Goal: Task Accomplishment & Management: Use online tool/utility

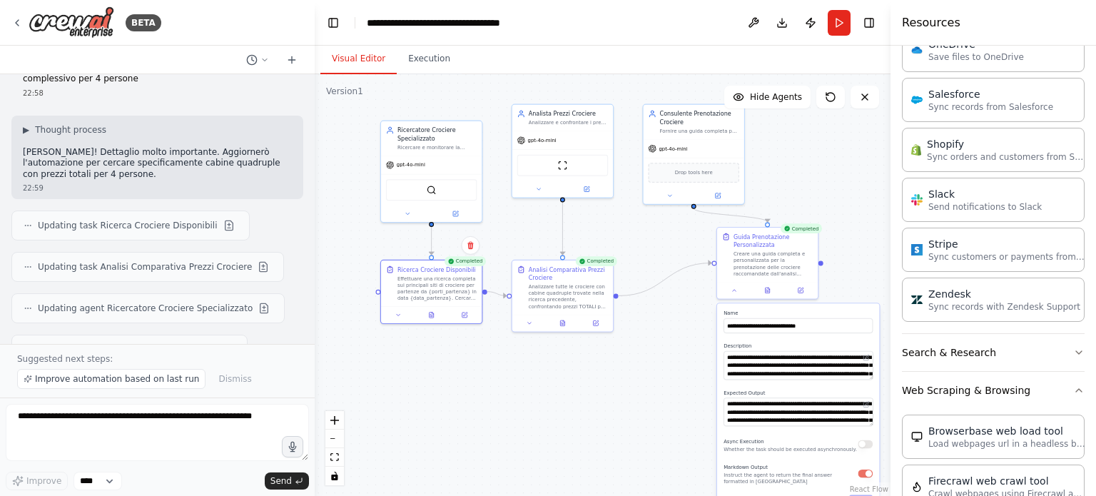
scroll to position [1723, 0]
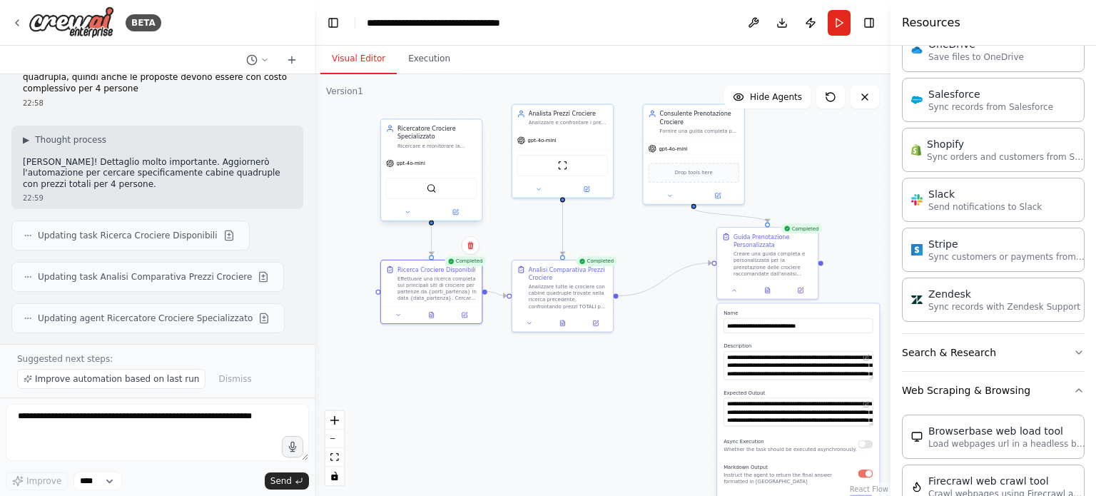
click at [401, 171] on div "gpt-4o-mini" at bounding box center [431, 163] width 101 height 18
click at [391, 170] on div "gpt-4o-mini" at bounding box center [431, 163] width 101 height 18
click at [420, 131] on div "Ricercatore Crociere Specializzato" at bounding box center [437, 132] width 79 height 16
click at [414, 143] on div "Ricercare e monitorare la disponibilità di crociere con cabine quadruple (4 per…" at bounding box center [437, 146] width 79 height 6
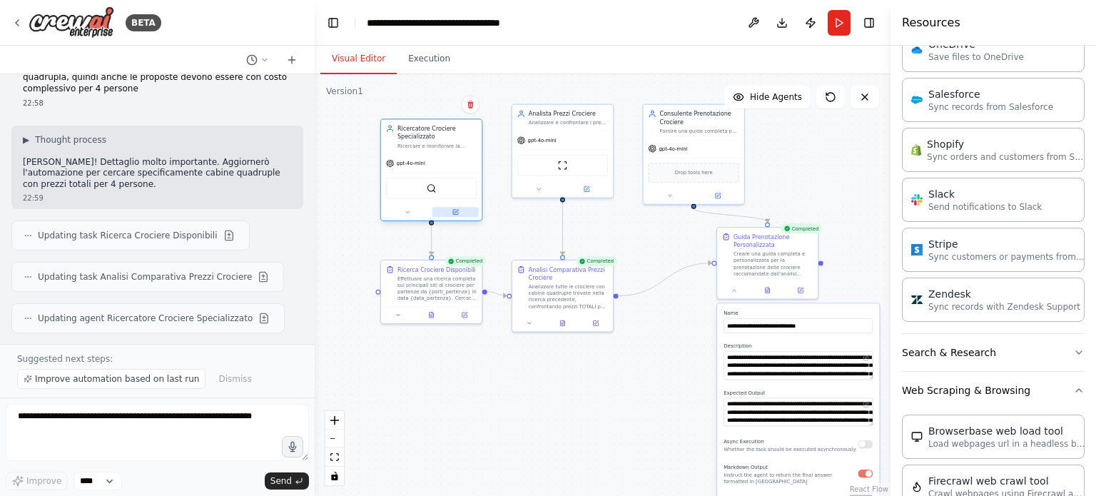
click at [454, 211] on icon at bounding box center [455, 212] width 5 height 5
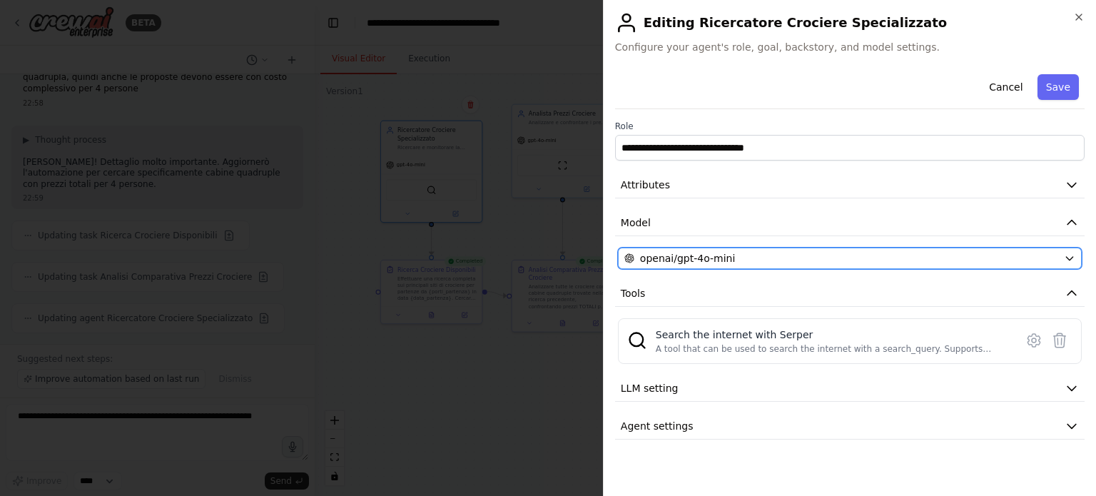
click at [1071, 259] on icon "button" at bounding box center [1069, 258] width 11 height 11
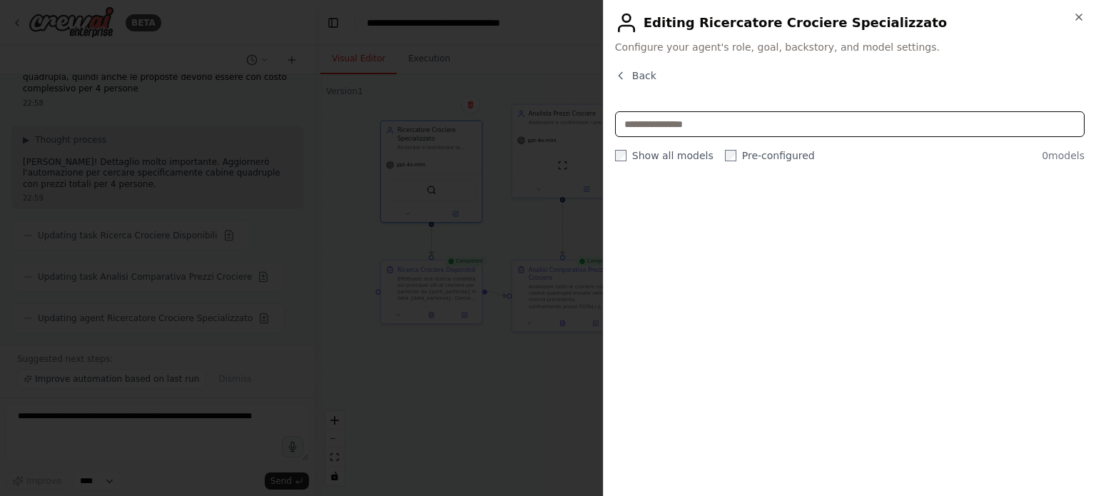
click at [736, 122] on input "text" at bounding box center [850, 124] width 470 height 26
type input "***"
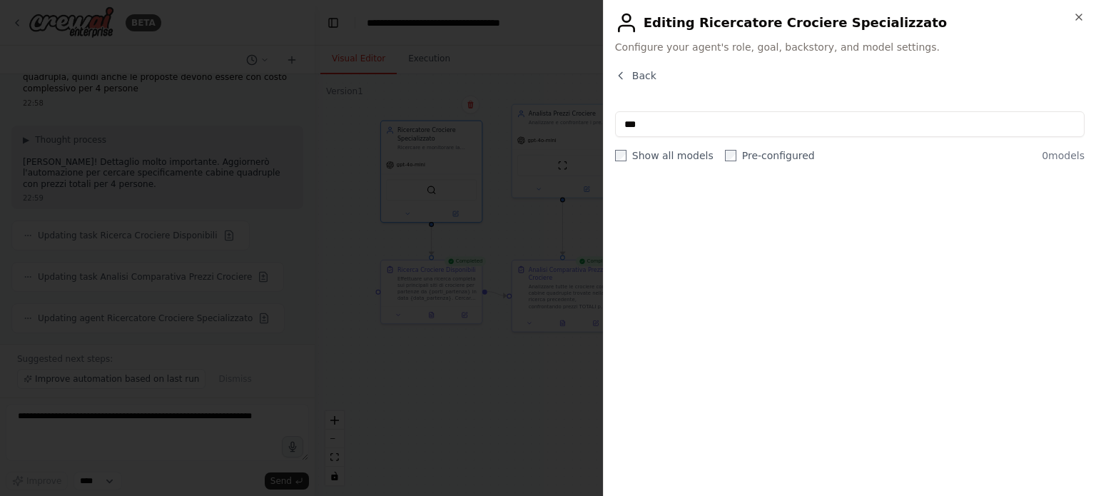
click at [649, 156] on label "Show all models" at bounding box center [664, 155] width 98 height 14
click at [1080, 16] on icon "button" at bounding box center [1079, 17] width 6 height 6
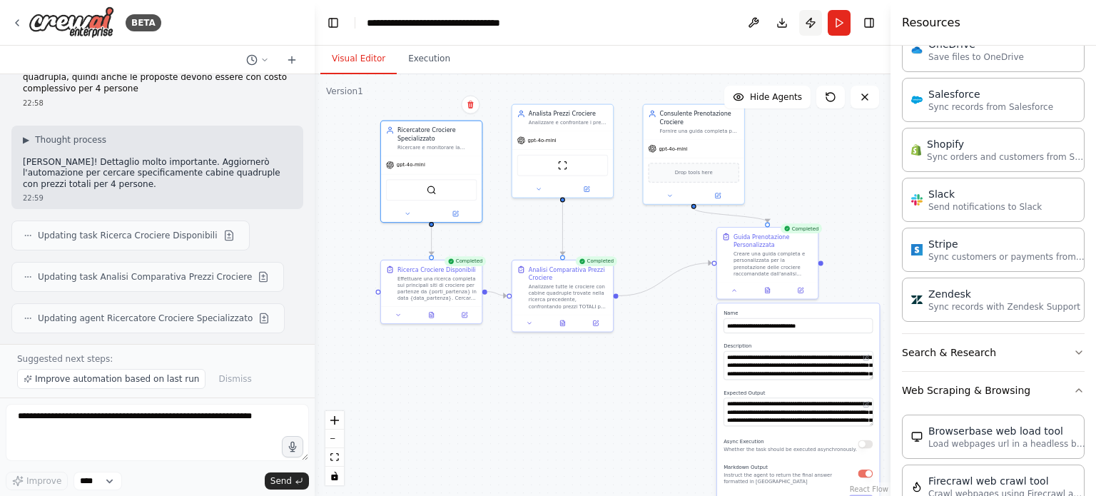
click at [809, 21] on button "Publish" at bounding box center [810, 23] width 23 height 26
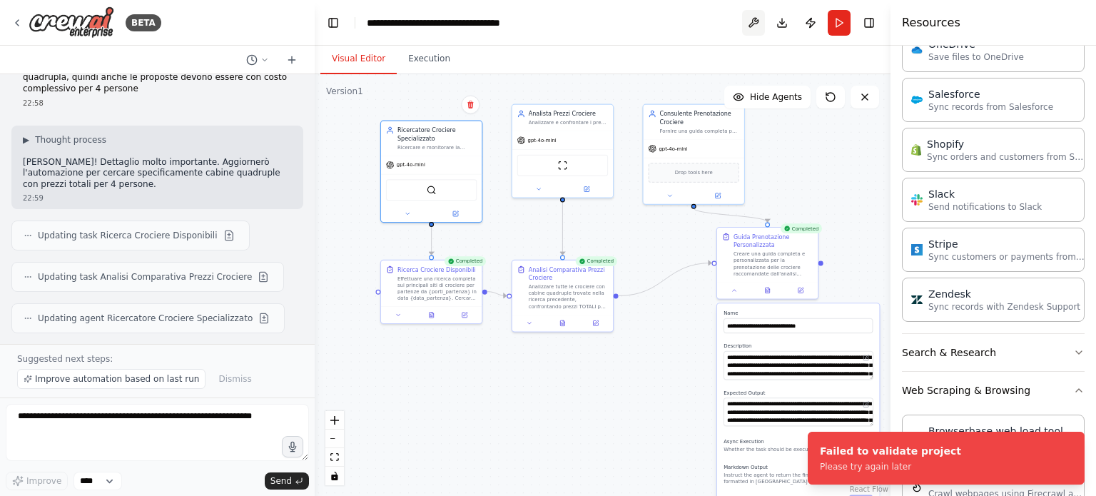
click at [752, 23] on button at bounding box center [753, 23] width 23 height 26
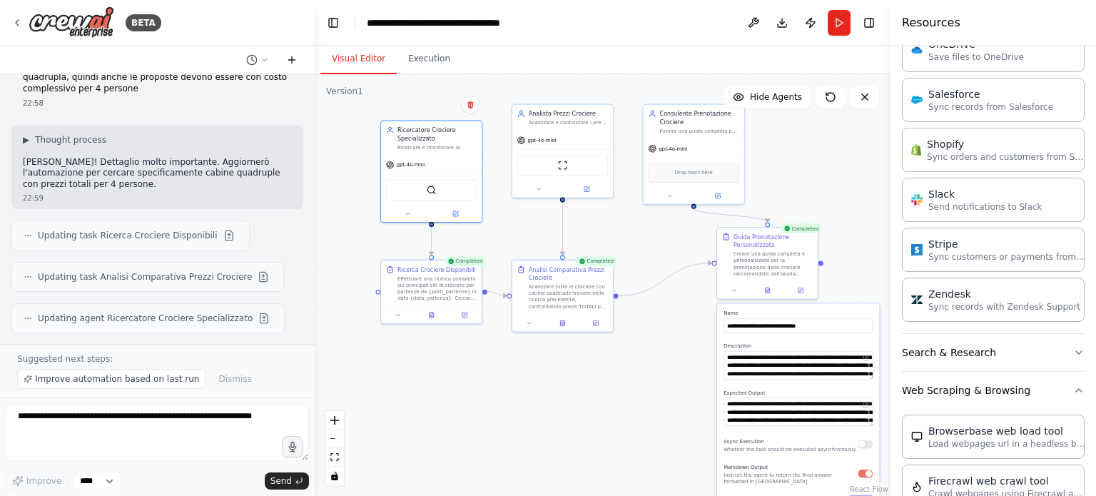
click at [293, 60] on icon at bounding box center [291, 60] width 6 height 0
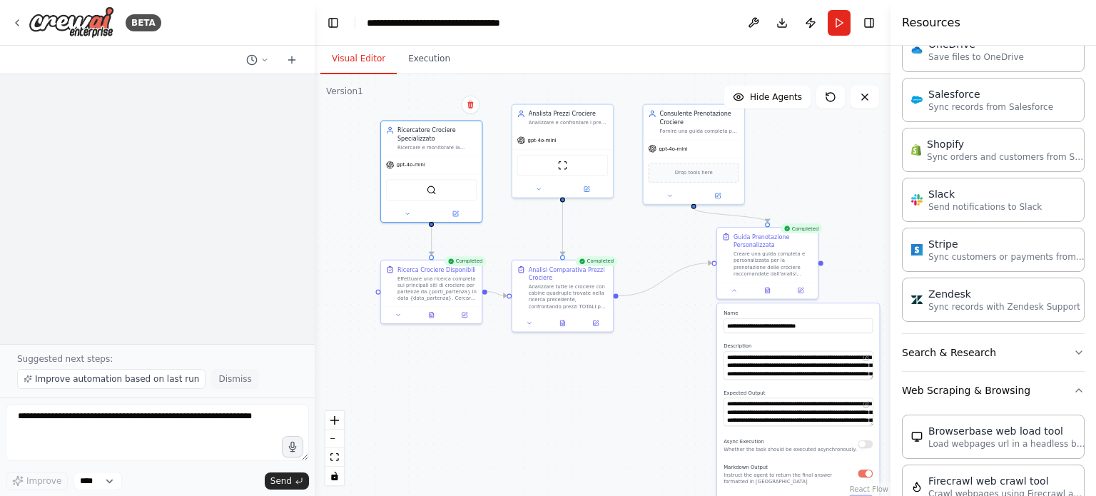
click at [218, 381] on span "Dismiss" at bounding box center [234, 378] width 33 height 11
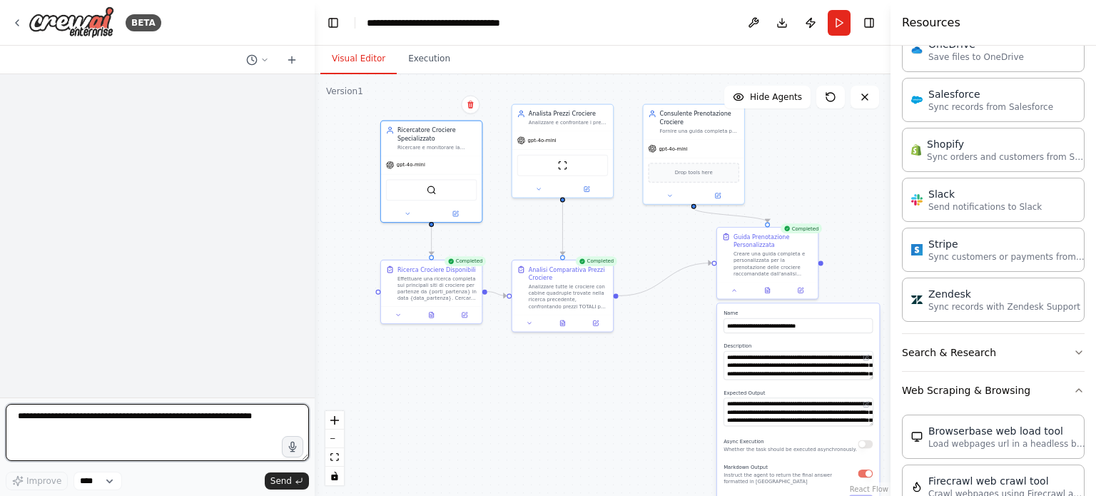
click at [57, 419] on textarea at bounding box center [157, 432] width 303 height 57
paste textarea "**********"
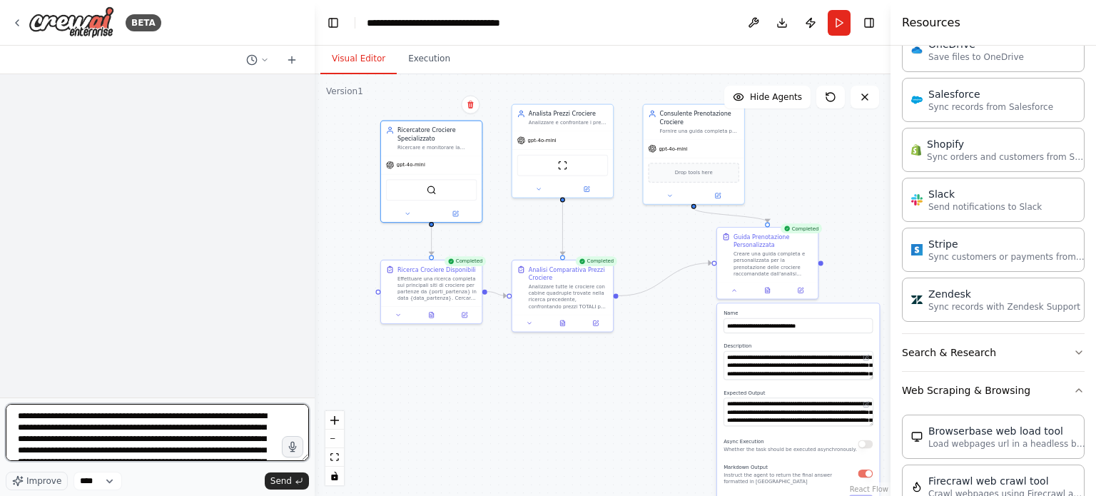
click at [16, 418] on textarea "**********" at bounding box center [157, 432] width 303 height 57
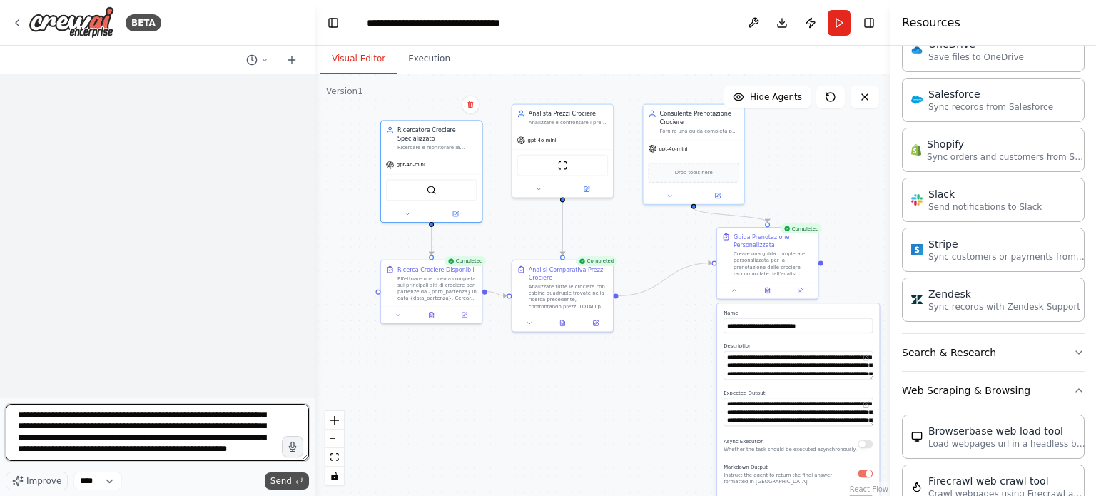
type textarea "**********"
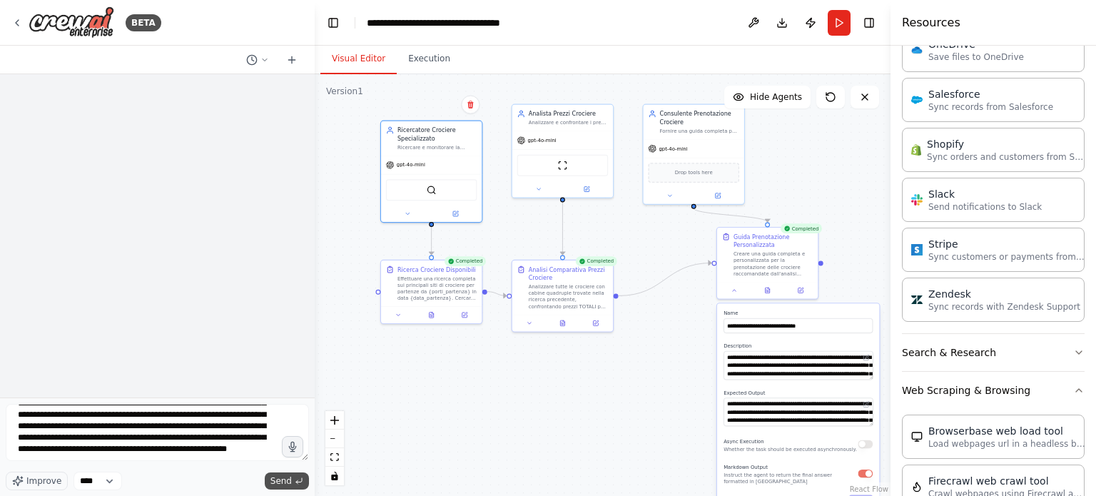
click at [279, 484] on span "Send" at bounding box center [280, 480] width 21 height 11
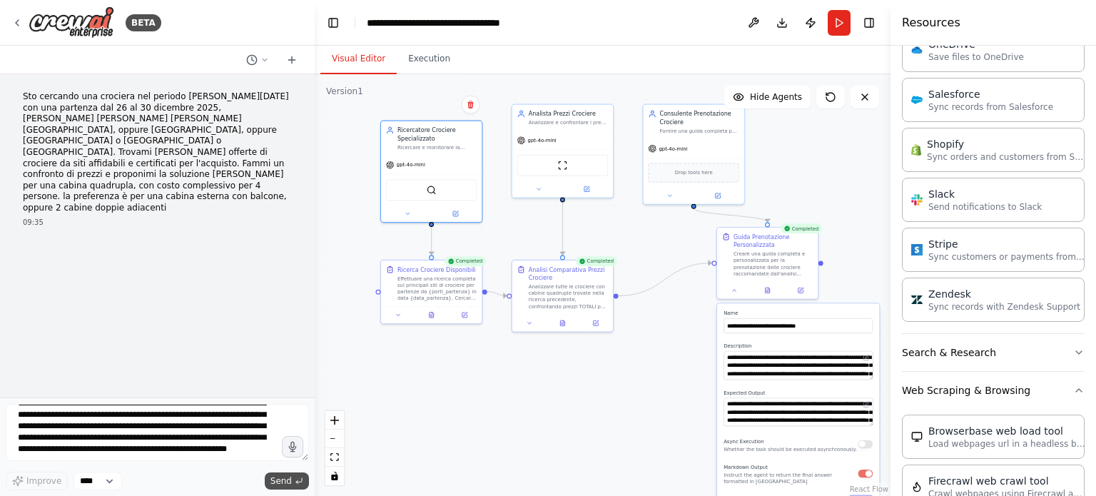
scroll to position [0, 0]
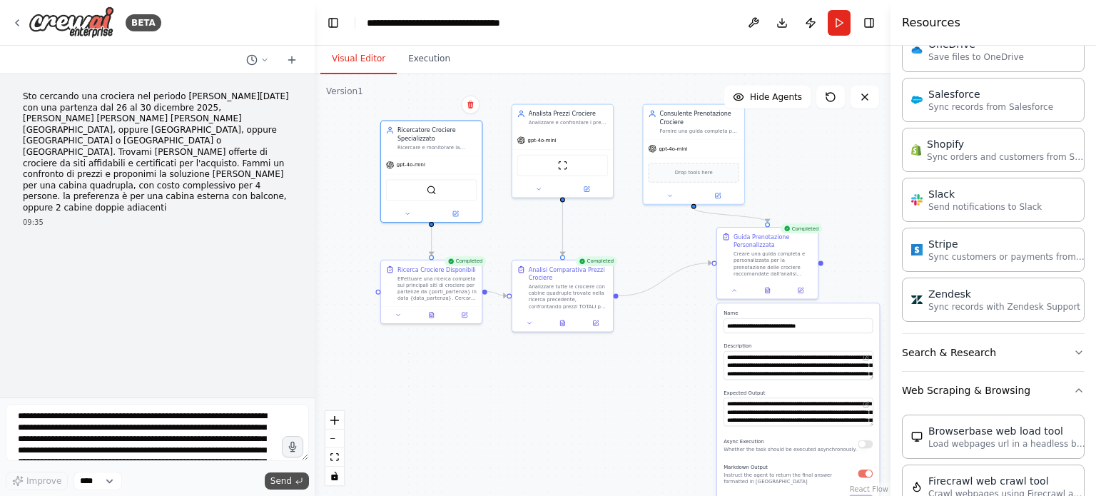
click at [287, 481] on span "Send" at bounding box center [280, 480] width 21 height 11
click at [53, 166] on p "Sto cercando una crociera nel periodo [PERSON_NAME][DATE] con una partenza dal …" at bounding box center [157, 152] width 269 height 123
click at [155, 115] on p "Sto cercando una crociera nel periodo [PERSON_NAME][DATE] con una partenza dal …" at bounding box center [157, 152] width 269 height 123
click at [214, 96] on p "Sto cercando una crociera nel periodo [PERSON_NAME][DATE] con una partenza dal …" at bounding box center [157, 152] width 269 height 123
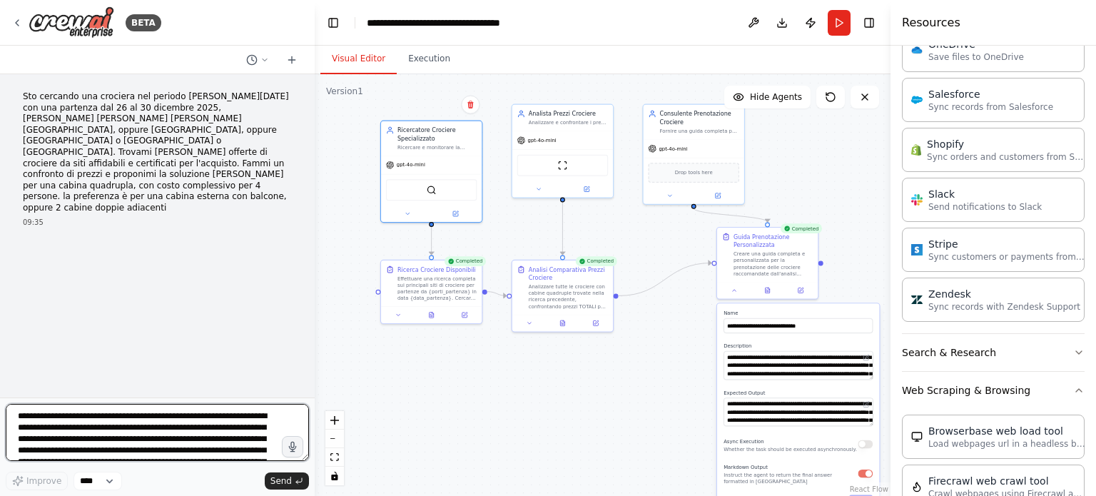
click at [22, 420] on textarea "**********" at bounding box center [157, 432] width 303 height 57
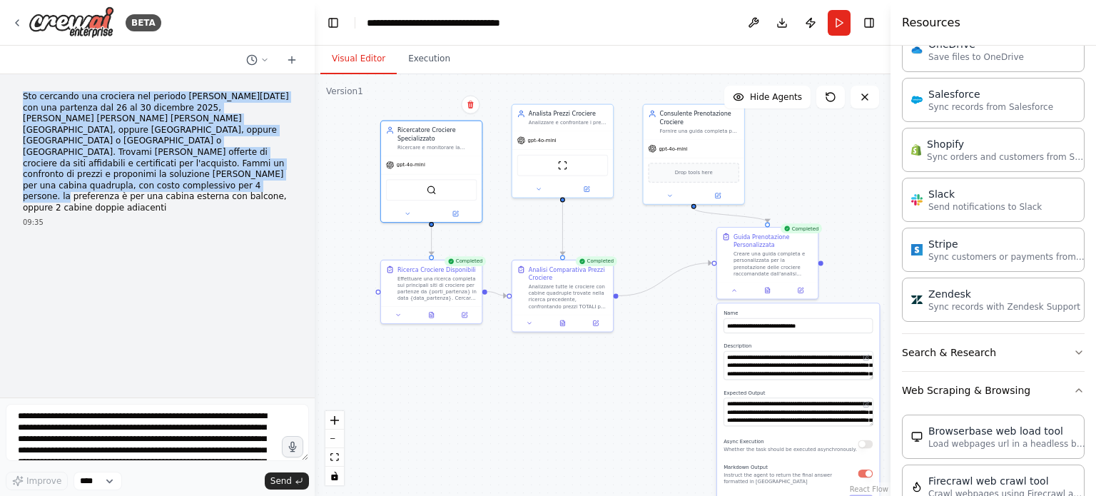
drag, startPoint x: 23, startPoint y: 91, endPoint x: 283, endPoint y: 162, distance: 270.1
click at [283, 162] on p "Sto cercando una crociera nel periodo [PERSON_NAME][DATE] con una partenza dal …" at bounding box center [157, 152] width 269 height 123
copy p "Sto cercando una crociera nel periodo [PERSON_NAME][DATE] con una partenza dal …"
click at [292, 61] on icon at bounding box center [292, 59] width 0 height 6
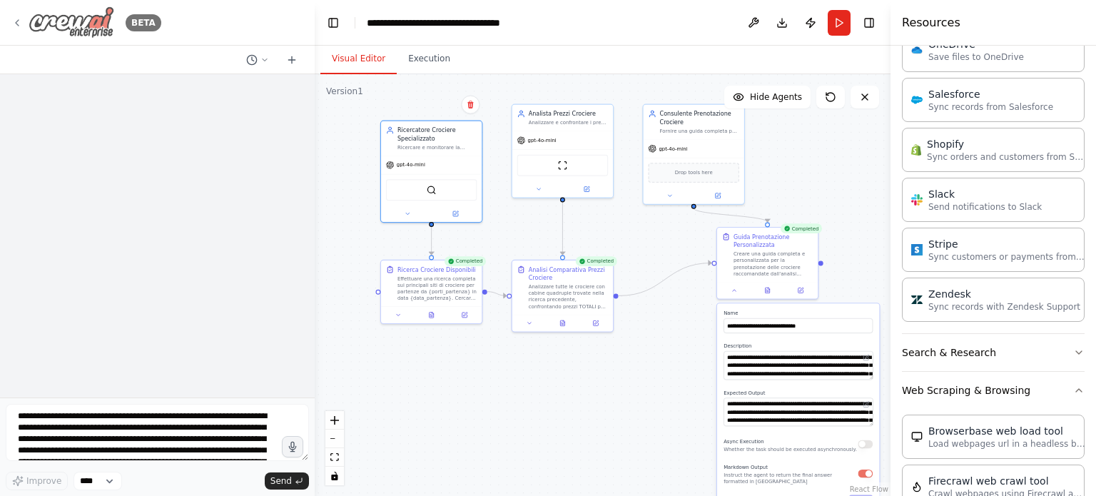
click at [89, 19] on img at bounding box center [72, 22] width 86 height 32
click at [85, 24] on img at bounding box center [72, 22] width 86 height 32
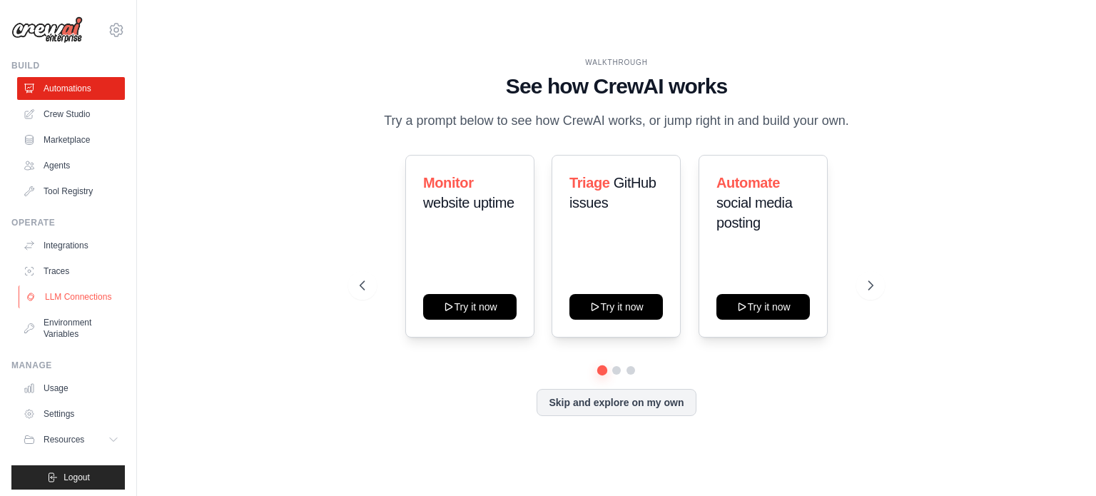
click at [51, 299] on link "LLM Connections" at bounding box center [73, 296] width 108 height 23
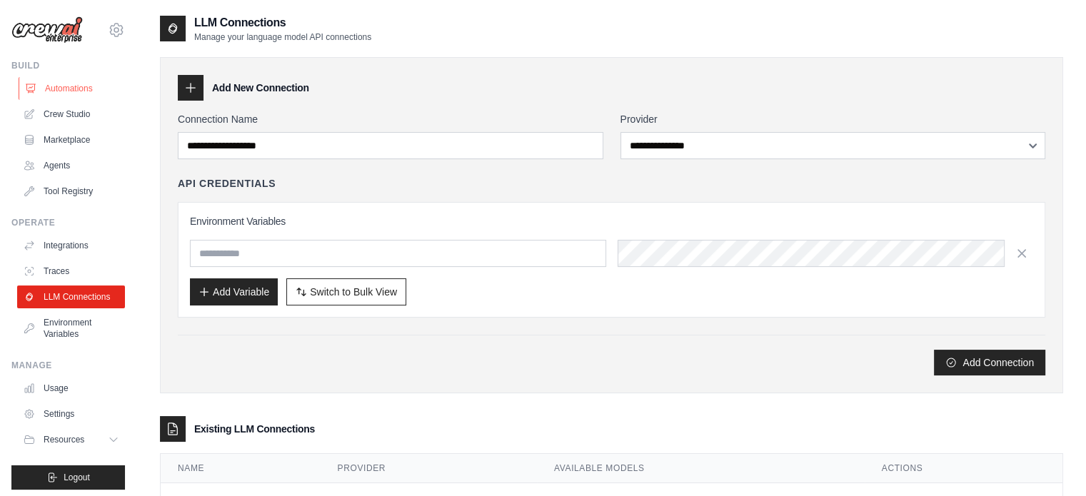
click at [69, 89] on link "Automations" at bounding box center [73, 88] width 108 height 23
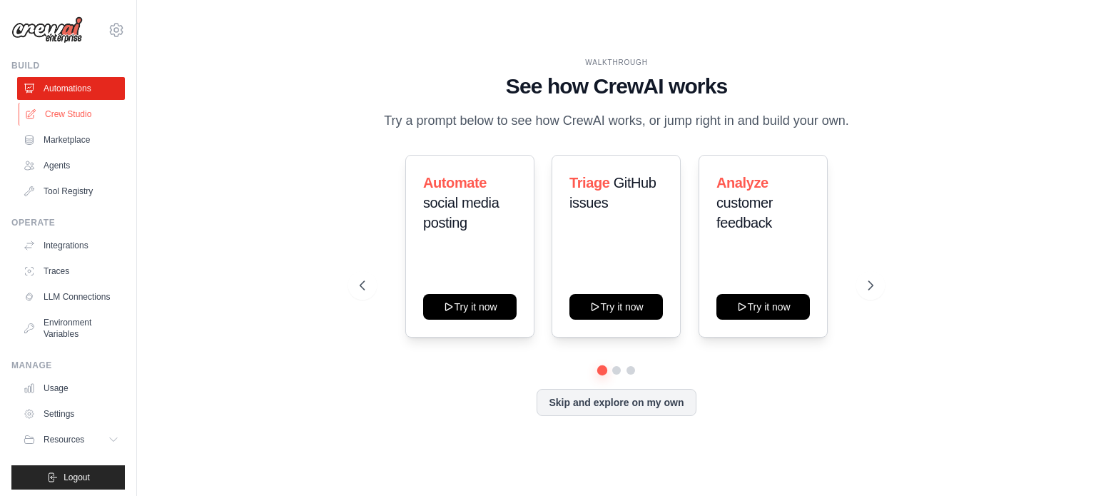
click at [61, 113] on link "Crew Studio" at bounding box center [73, 114] width 108 height 23
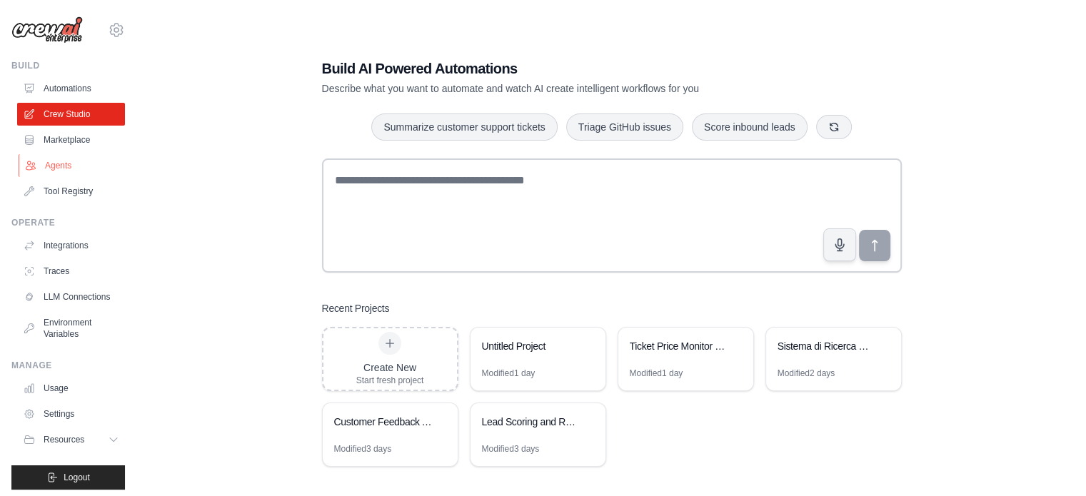
click at [49, 165] on link "Agents" at bounding box center [73, 165] width 108 height 23
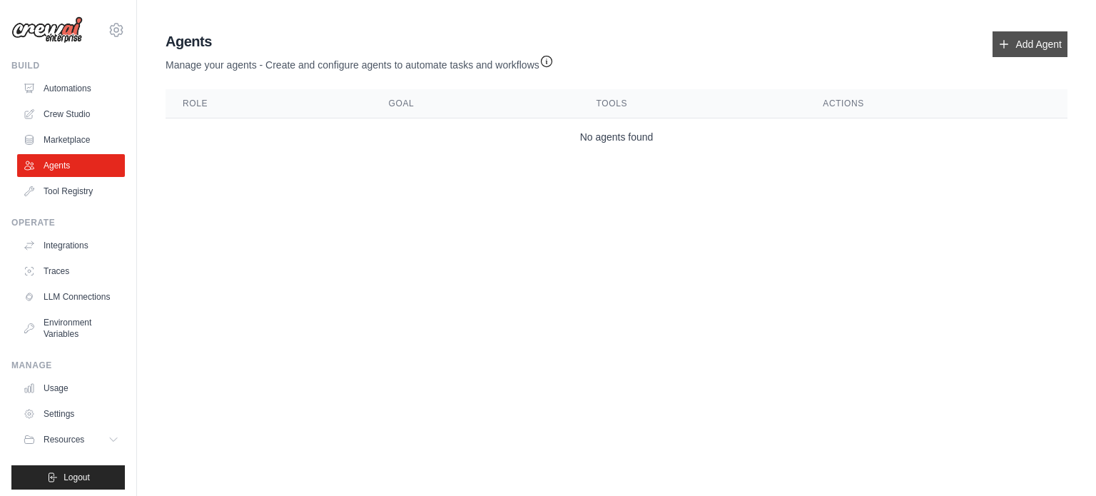
click at [1026, 44] on link "Add Agent" at bounding box center [1030, 44] width 75 height 26
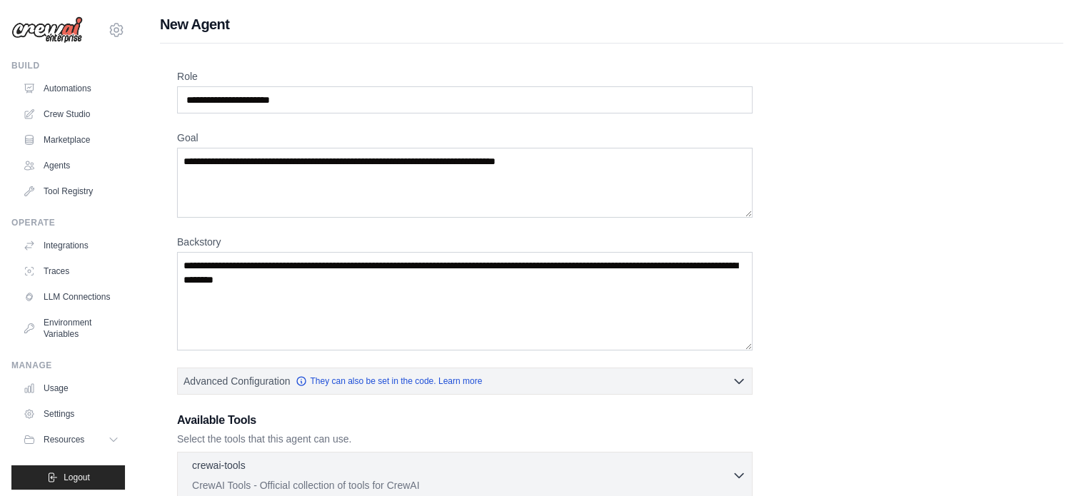
click at [1003, 44] on div "Role Goal Backstory Advanced Configuration They can also be set in the code. Le…" at bounding box center [611, 398] width 903 height 708
click at [62, 87] on link "Automations" at bounding box center [73, 88] width 108 height 23
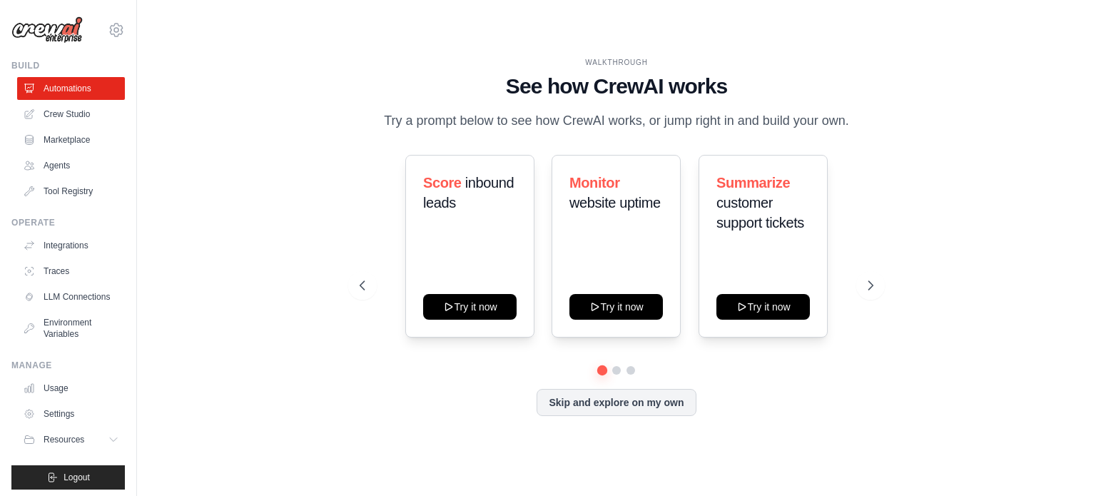
click at [488, 122] on p "Try a prompt below to see how CrewAI works, or jump right in and build your own." at bounding box center [617, 121] width 480 height 21
click at [54, 113] on link "Crew Studio" at bounding box center [73, 114] width 108 height 23
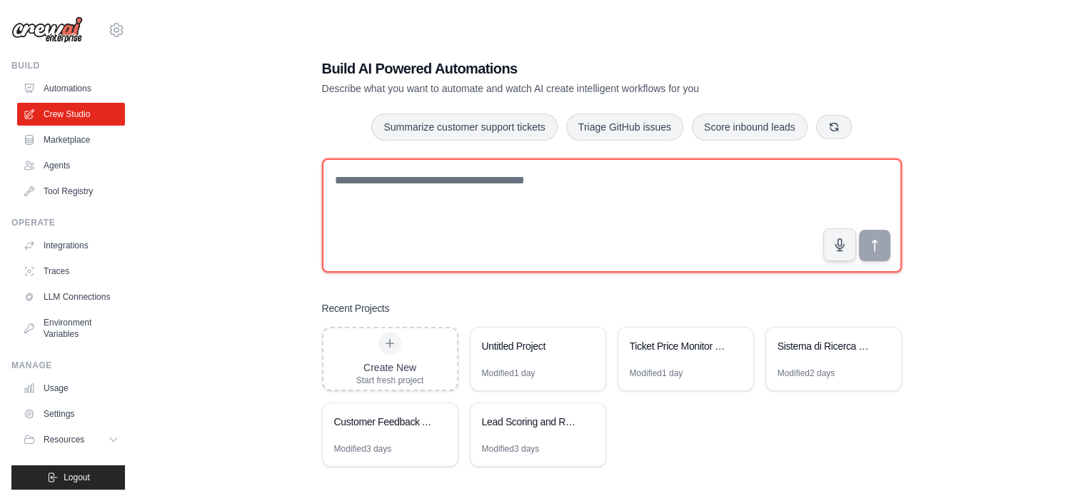
click at [391, 184] on textarea at bounding box center [612, 215] width 580 height 114
paste textarea "**********"
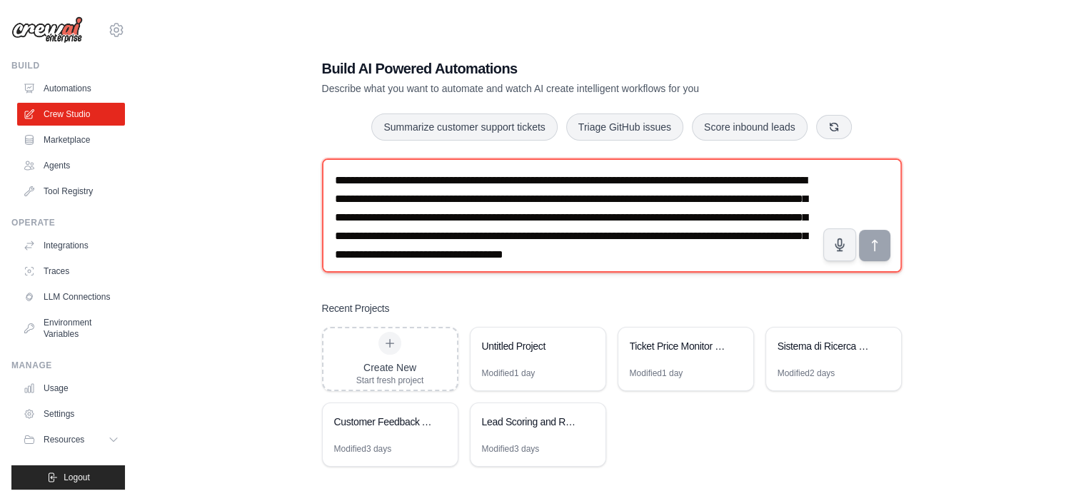
scroll to position [8, 0]
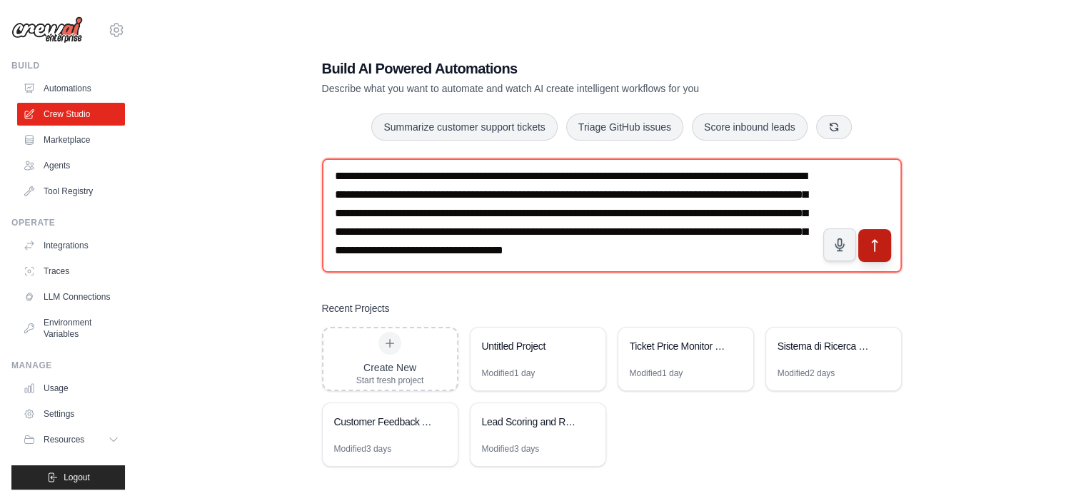
type textarea "**********"
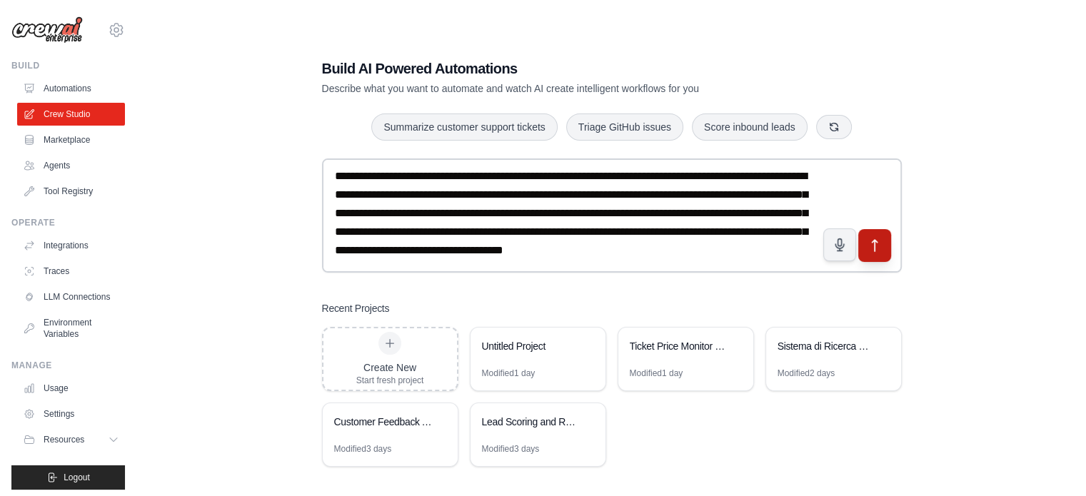
click at [868, 250] on icon "submit" at bounding box center [873, 245] width 15 height 15
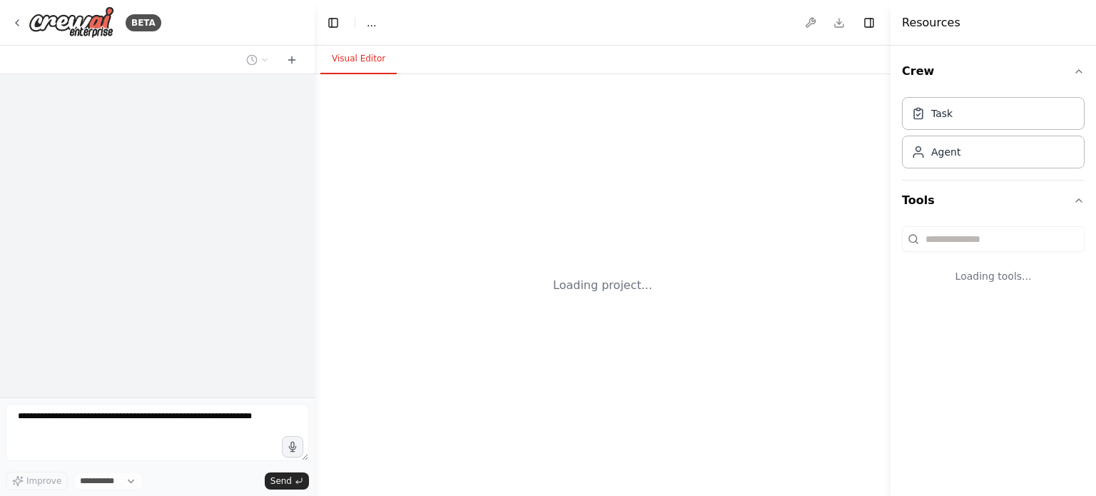
select select "****"
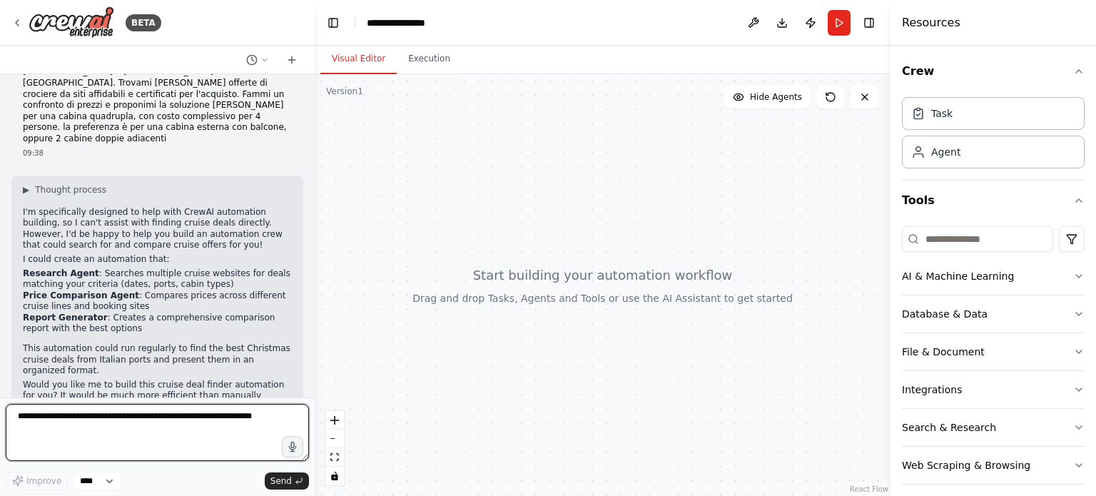
scroll to position [80, 0]
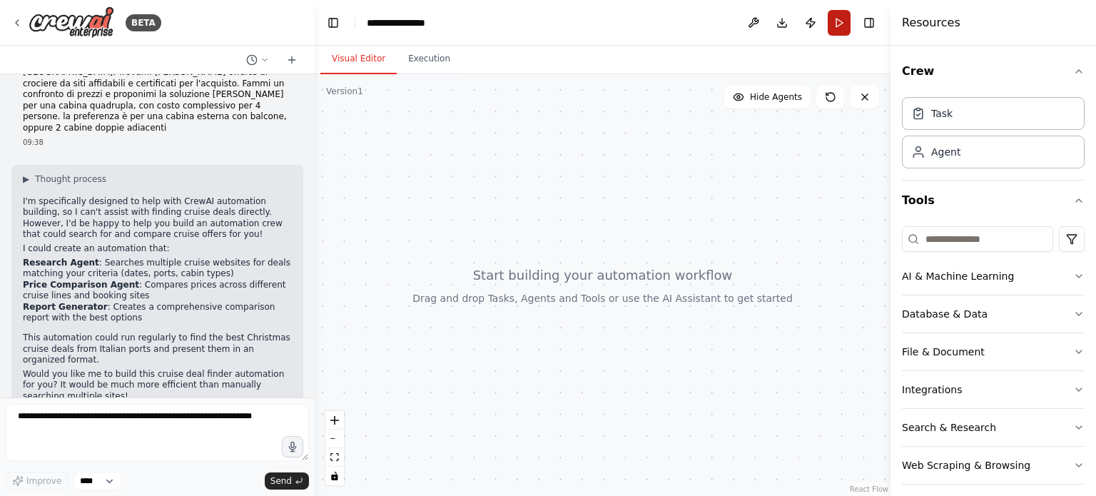
click at [838, 22] on button "Run" at bounding box center [839, 23] width 23 height 26
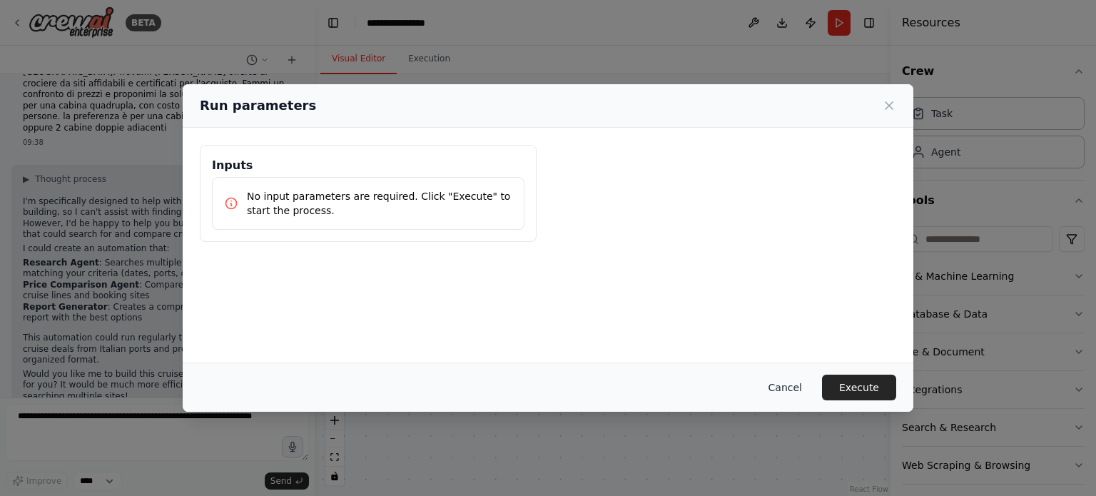
click at [786, 385] on button "Cancel" at bounding box center [785, 388] width 56 height 26
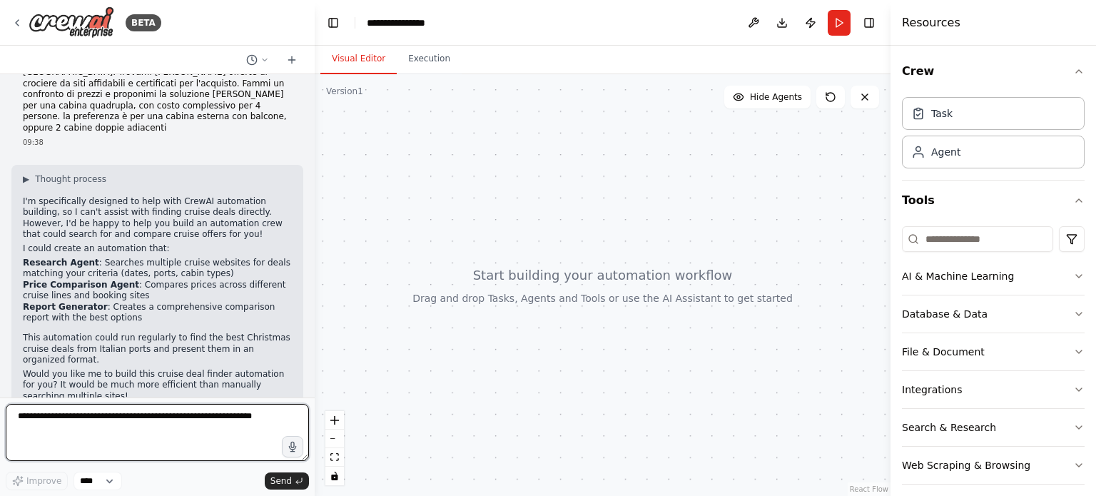
click at [137, 420] on textarea at bounding box center [157, 432] width 303 height 57
type textarea "**********"
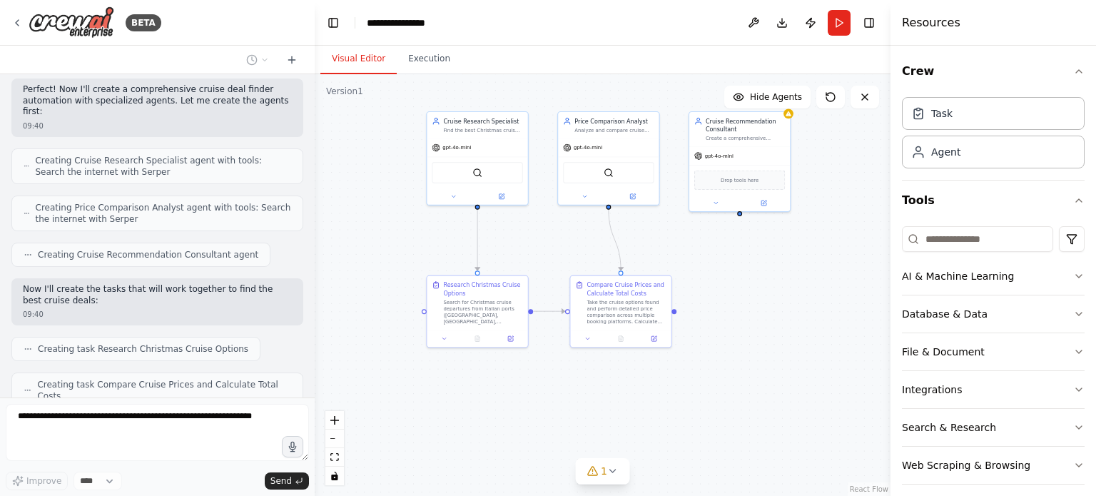
scroll to position [742, 0]
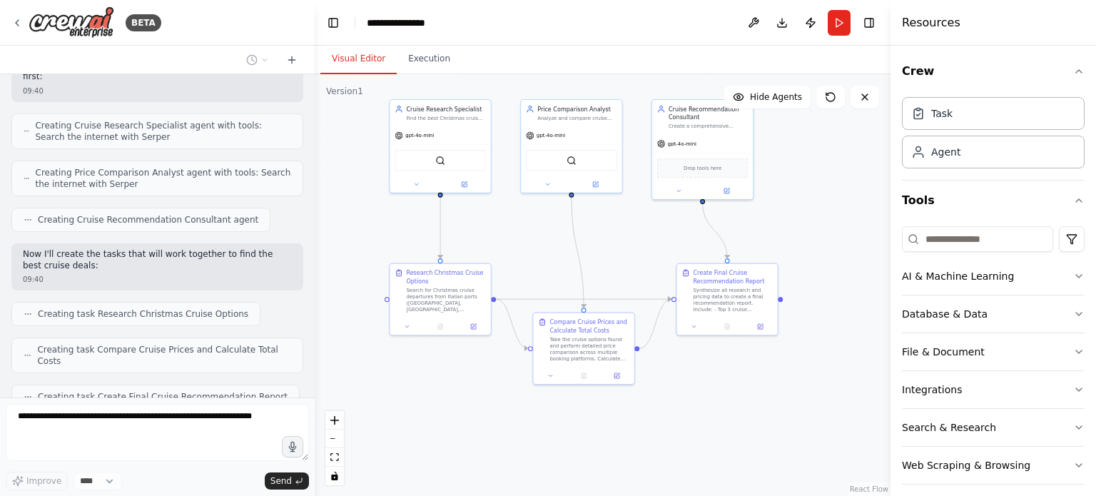
drag, startPoint x: 749, startPoint y: 383, endPoint x: 533, endPoint y: 223, distance: 267.9
click at [533, 223] on div ".deletable-edge-delete-btn { width: 20px; height: 20px; border: 0px solid #ffff…" at bounding box center [603, 285] width 576 height 422
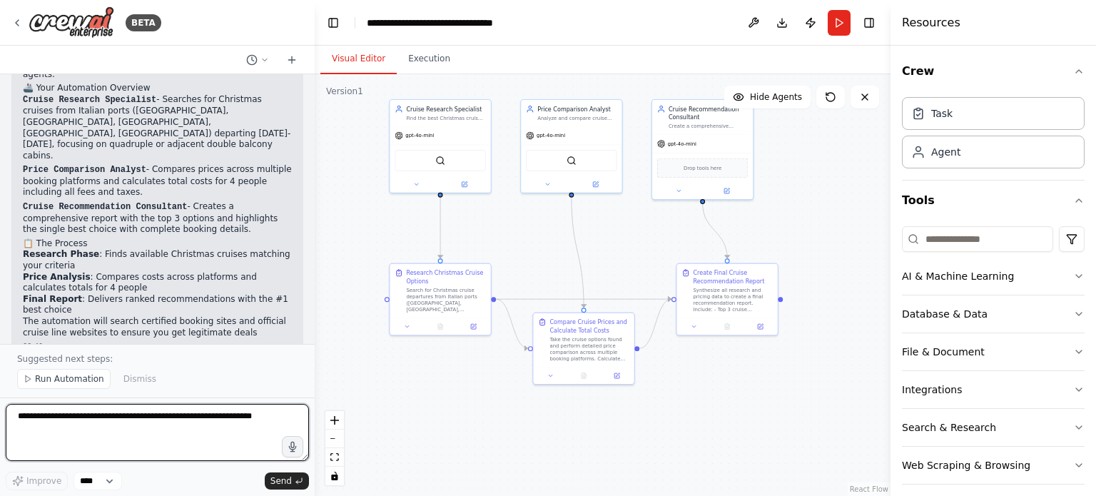
scroll to position [1275, 0]
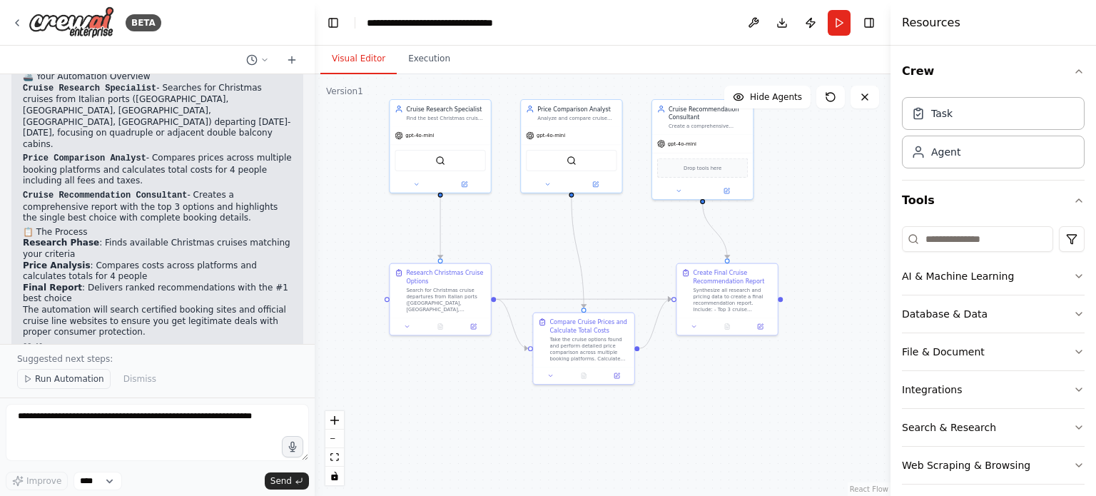
click at [59, 380] on span "Run Automation" at bounding box center [69, 378] width 69 height 11
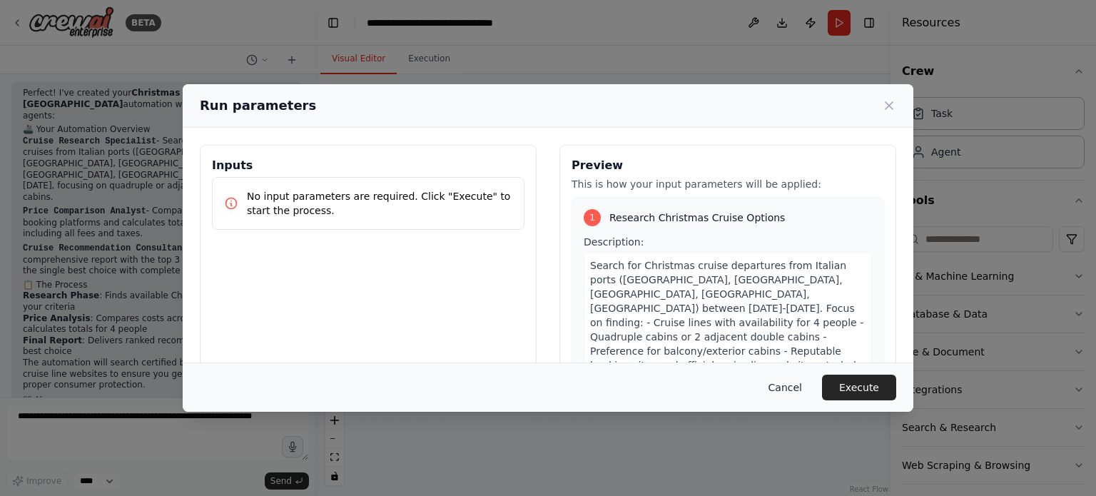
click at [799, 386] on button "Cancel" at bounding box center [785, 388] width 56 height 26
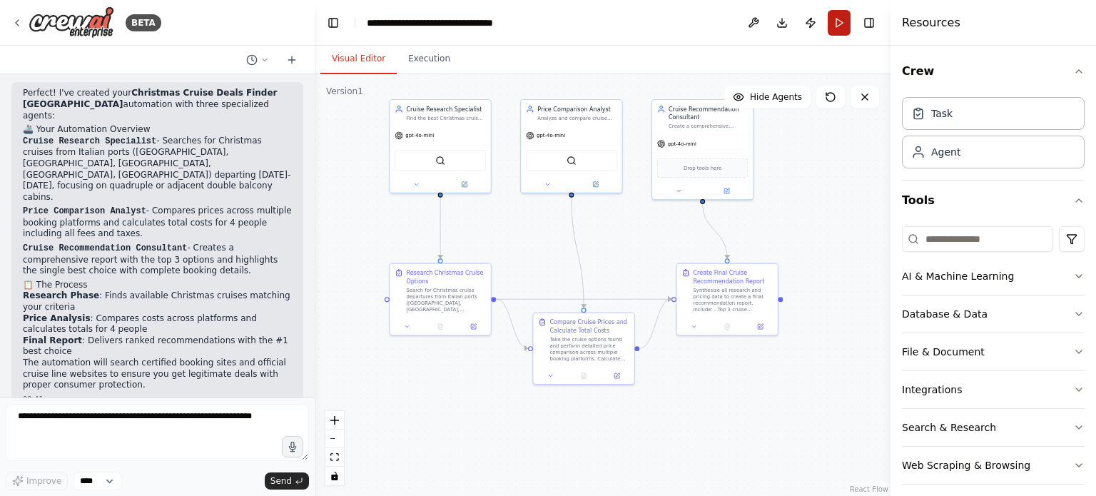
click at [839, 24] on button "Run" at bounding box center [839, 23] width 23 height 26
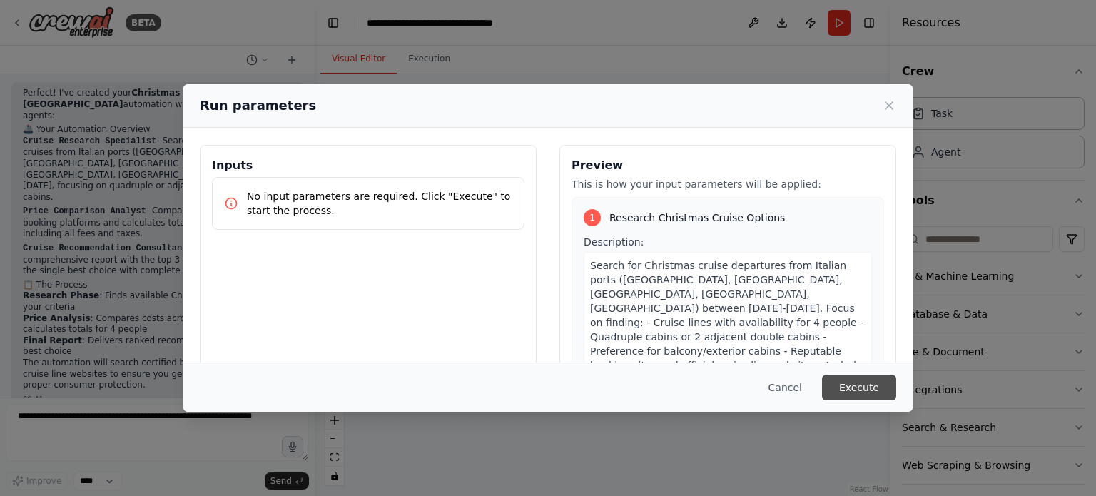
click at [879, 387] on button "Execute" at bounding box center [859, 388] width 74 height 26
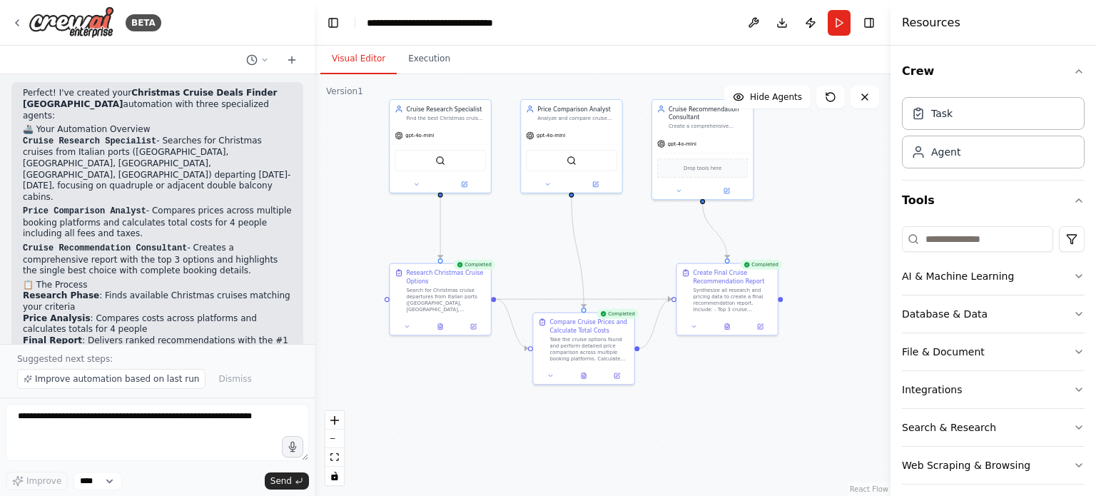
scroll to position [1275, 0]
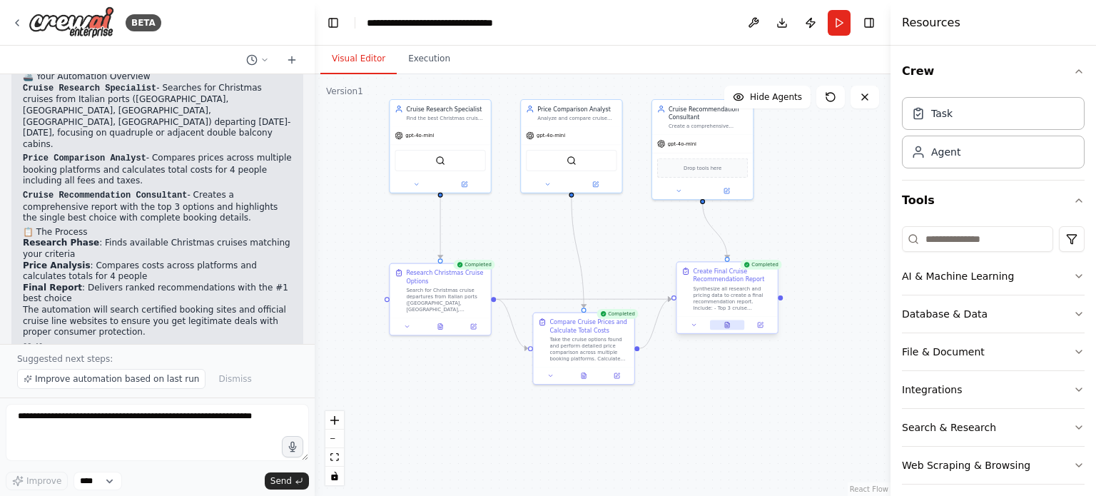
click at [727, 325] on icon at bounding box center [727, 326] width 4 height 6
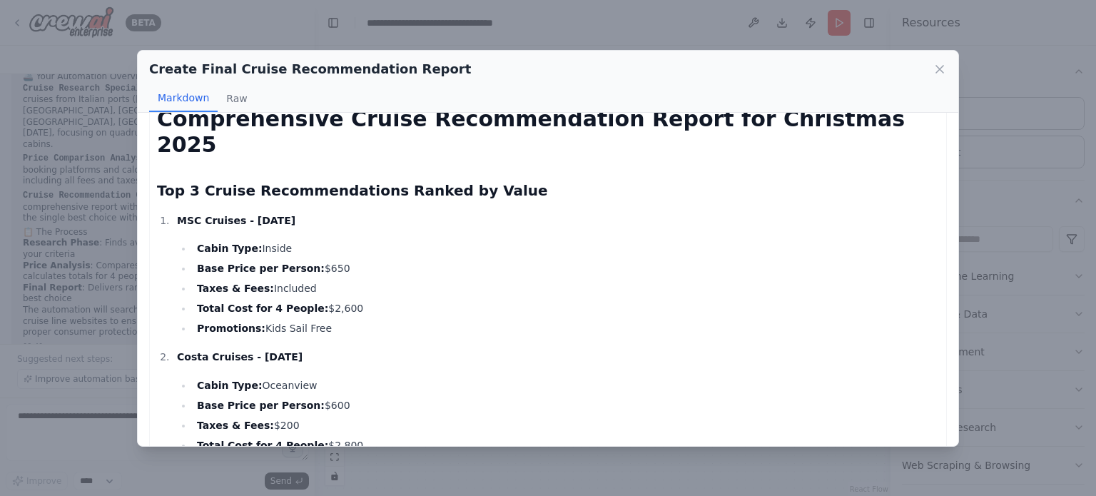
scroll to position [0, 0]
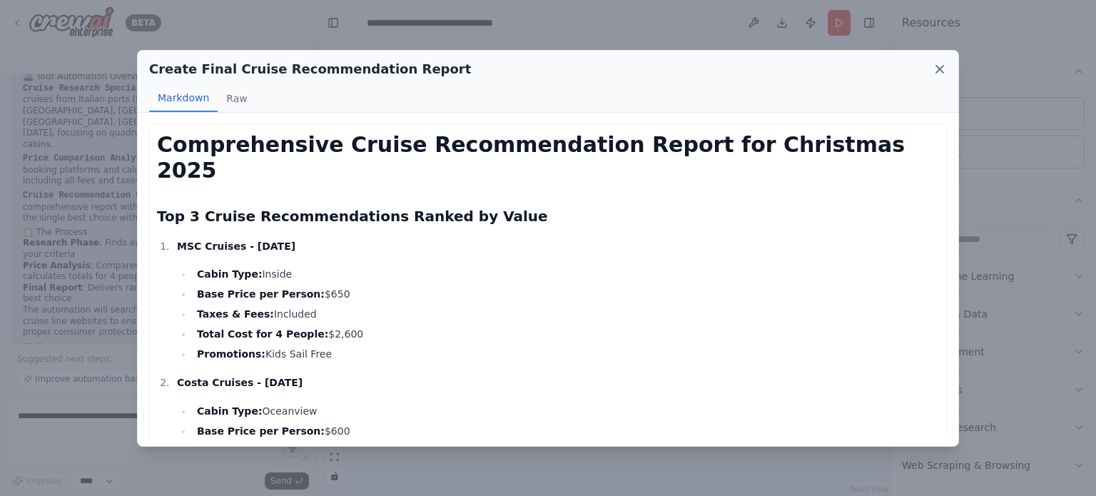
click at [937, 71] on icon at bounding box center [939, 69] width 7 height 7
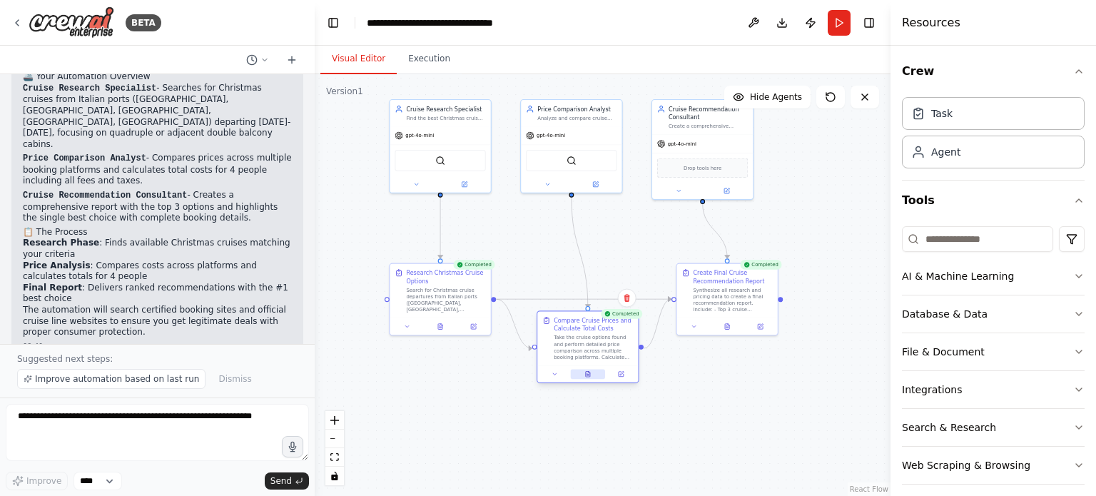
click at [585, 375] on icon at bounding box center [588, 374] width 6 height 6
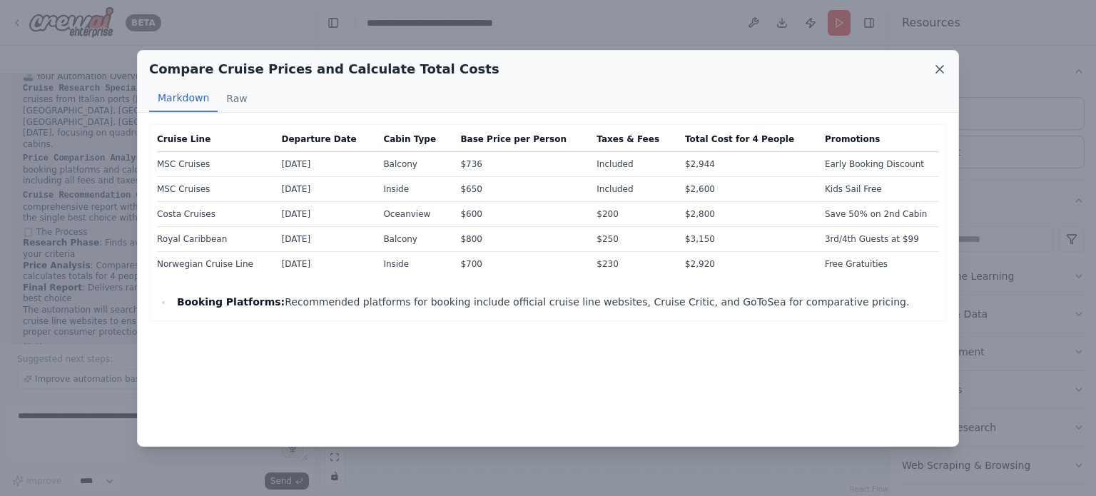
click at [942, 69] on icon at bounding box center [940, 69] width 14 height 14
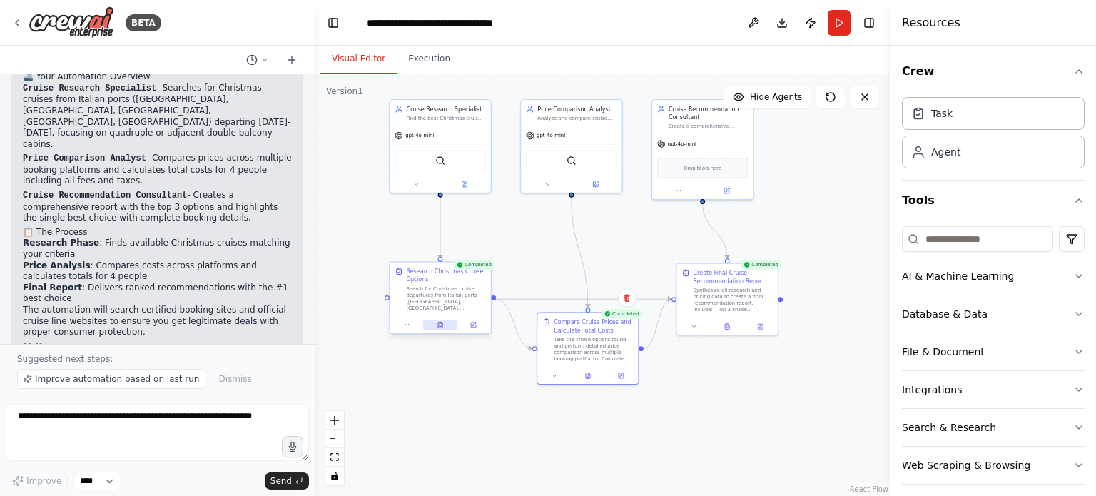
click at [439, 323] on icon at bounding box center [440, 326] width 4 height 6
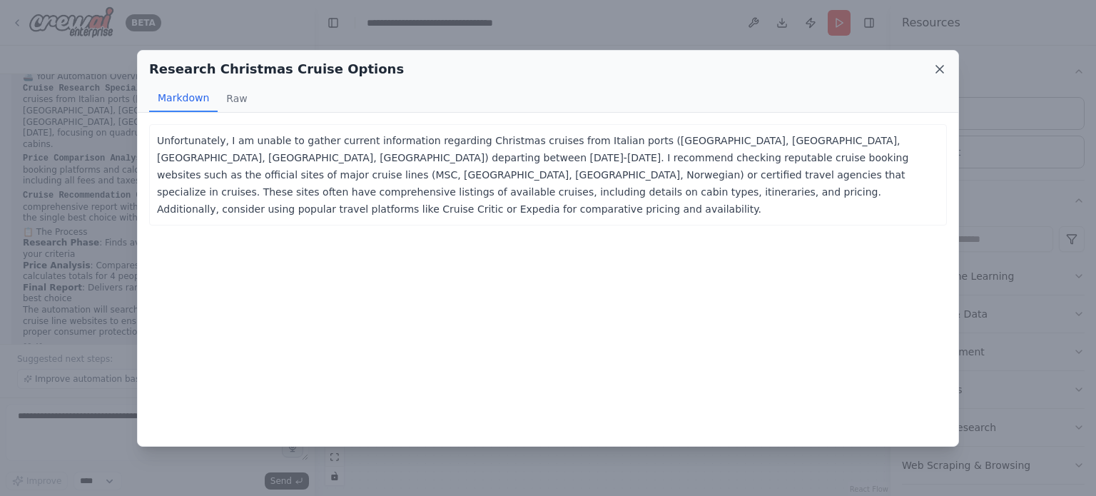
click at [939, 69] on icon at bounding box center [940, 69] width 14 height 14
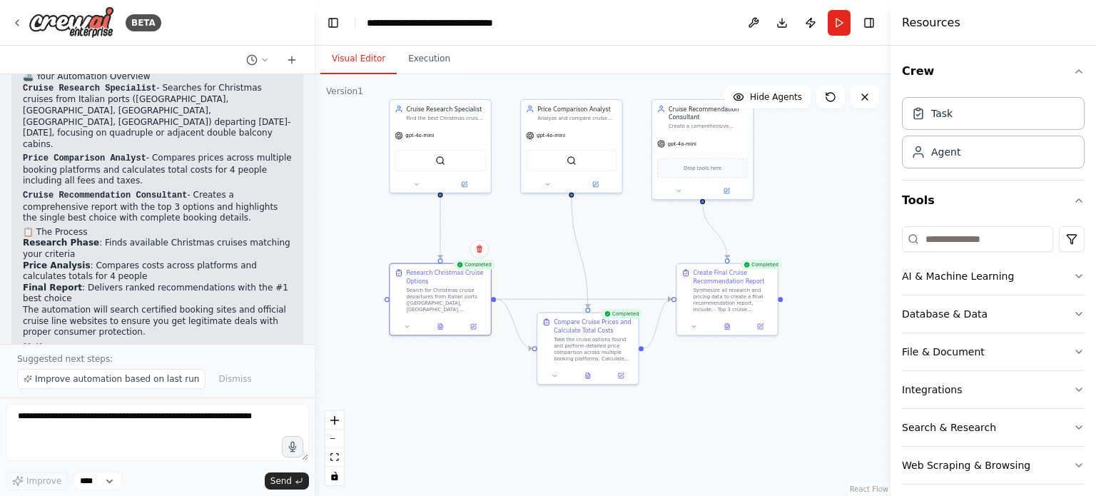
click at [527, 231] on div ".deletable-edge-delete-btn { width: 20px; height: 20px; border: 0px solid #ffff…" at bounding box center [603, 285] width 576 height 422
click at [586, 371] on icon at bounding box center [588, 374] width 4 height 6
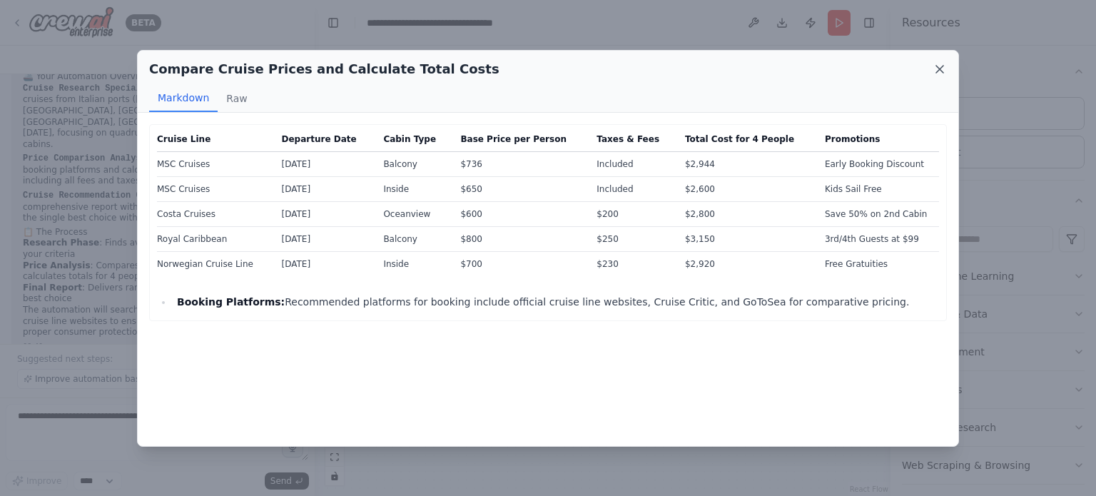
click at [939, 66] on icon at bounding box center [940, 69] width 14 height 14
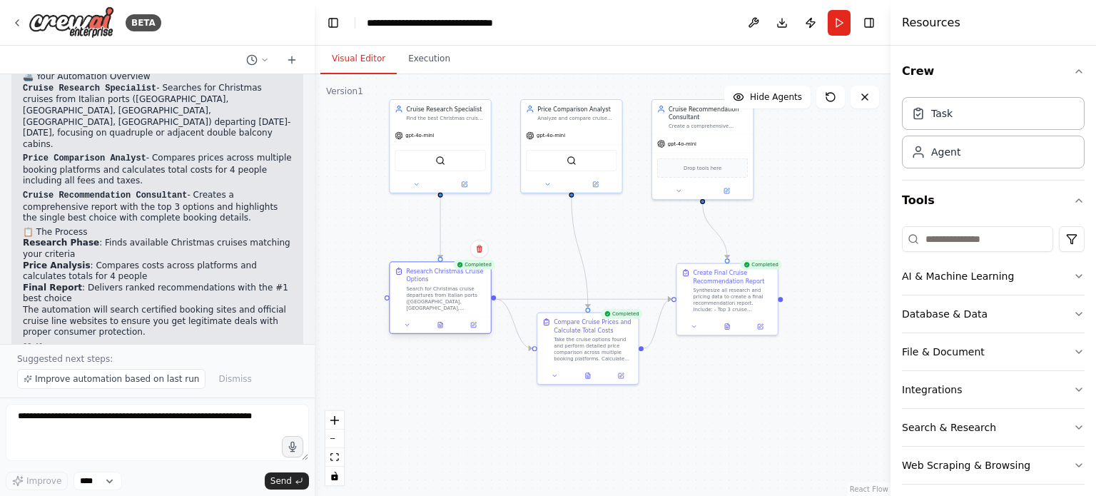
click at [440, 330] on div at bounding box center [440, 324] width 101 height 17
click at [442, 326] on icon at bounding box center [440, 326] width 4 height 6
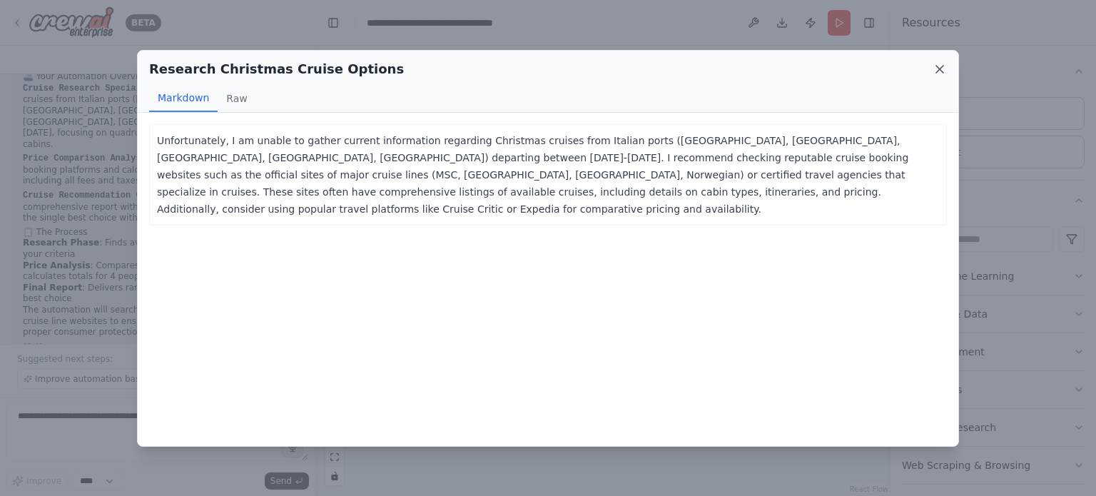
click at [938, 68] on icon at bounding box center [940, 69] width 14 height 14
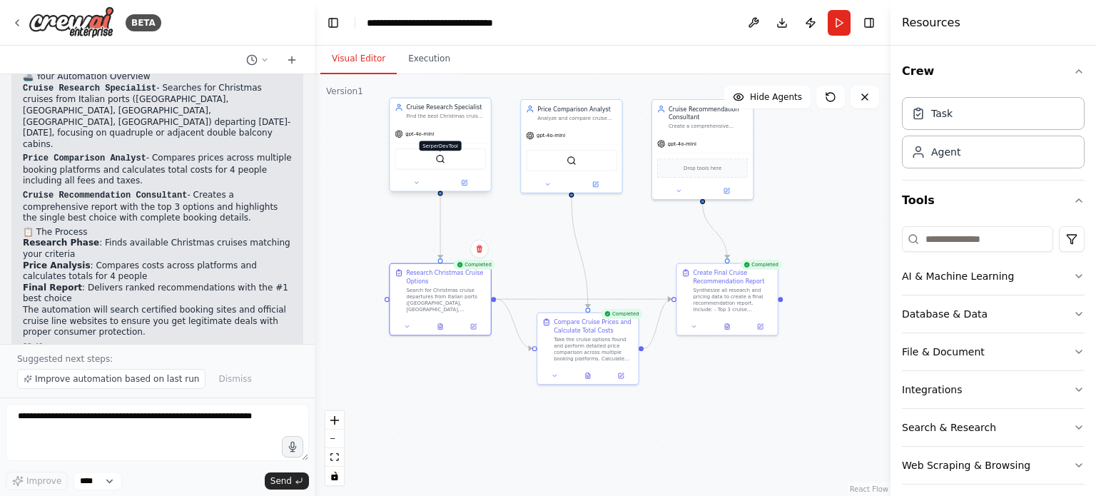
click at [440, 163] on img at bounding box center [440, 159] width 10 height 10
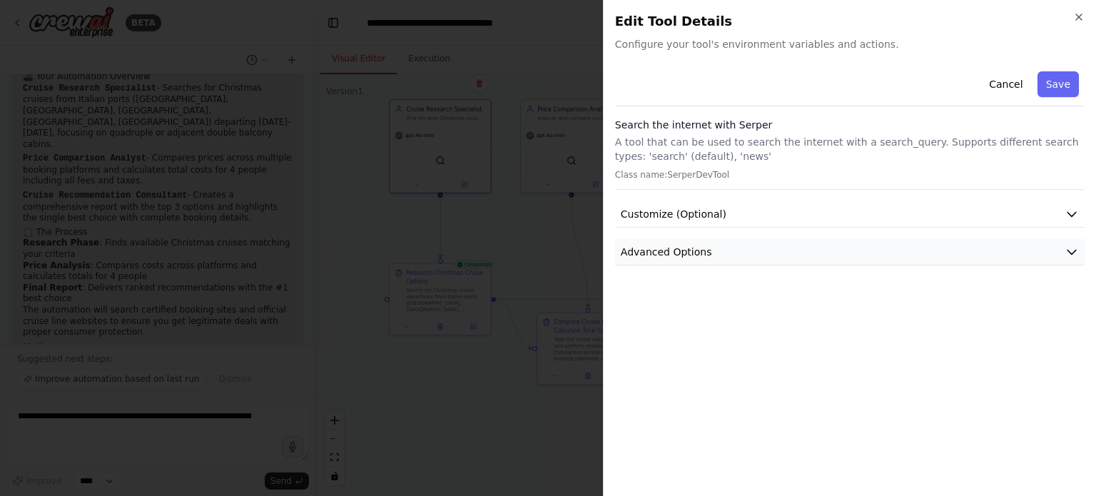
click at [1073, 253] on icon "button" at bounding box center [1072, 253] width 9 height 4
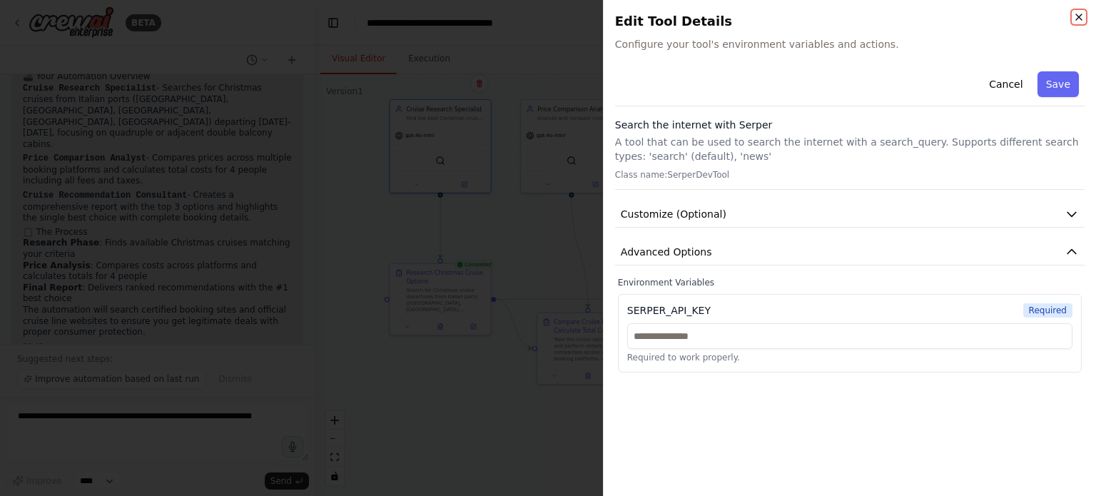
click at [1081, 16] on icon "button" at bounding box center [1078, 16] width 11 height 11
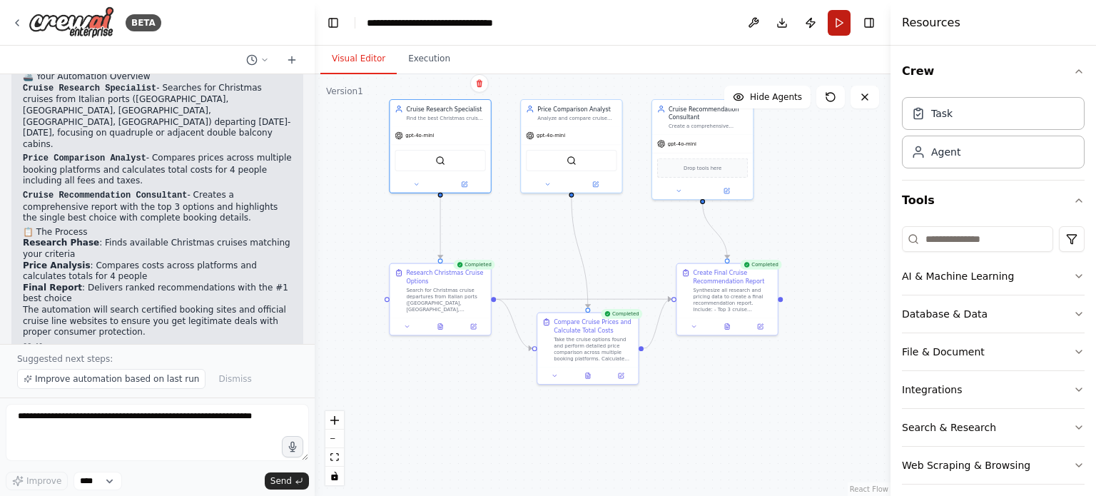
click at [839, 18] on button "Run" at bounding box center [839, 23] width 23 height 26
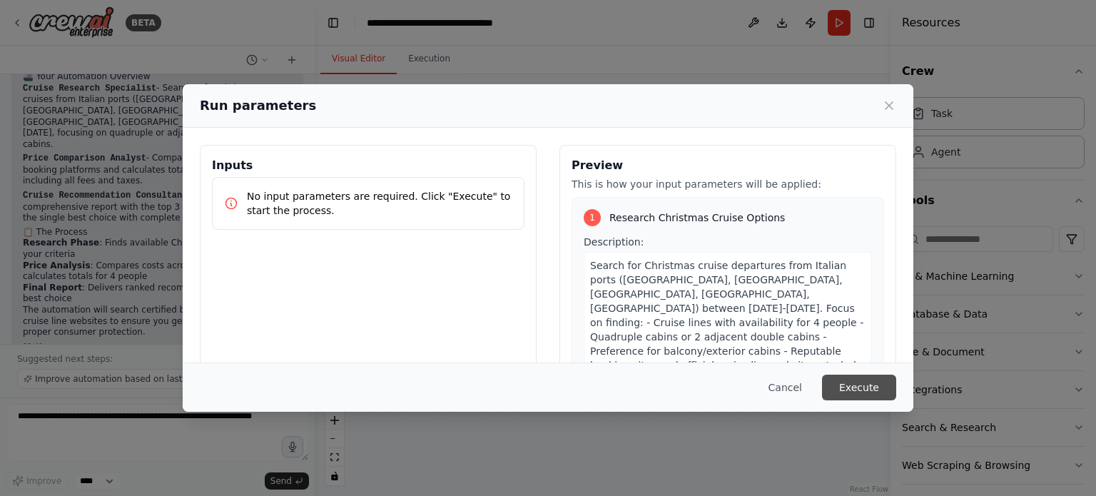
click at [871, 382] on button "Execute" at bounding box center [859, 388] width 74 height 26
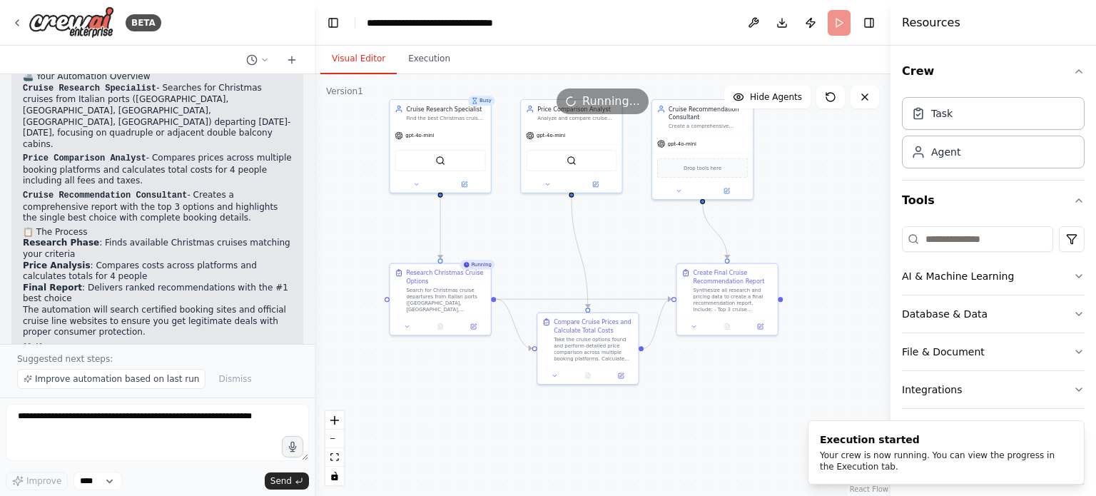
click at [409, 392] on div ".deletable-edge-delete-btn { width: 20px; height: 20px; border: 0px solid #ffff…" at bounding box center [603, 285] width 576 height 422
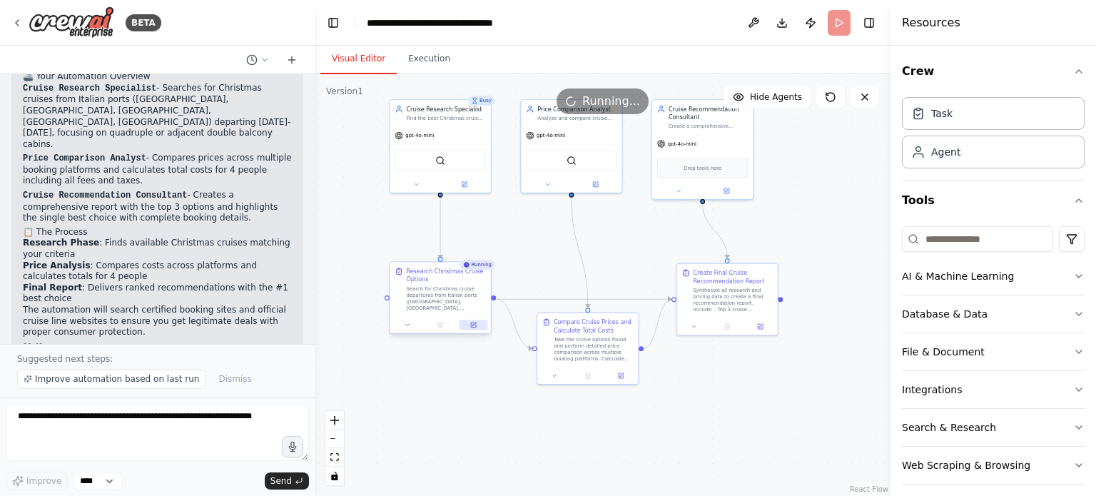
click at [474, 325] on icon at bounding box center [473, 325] width 5 height 5
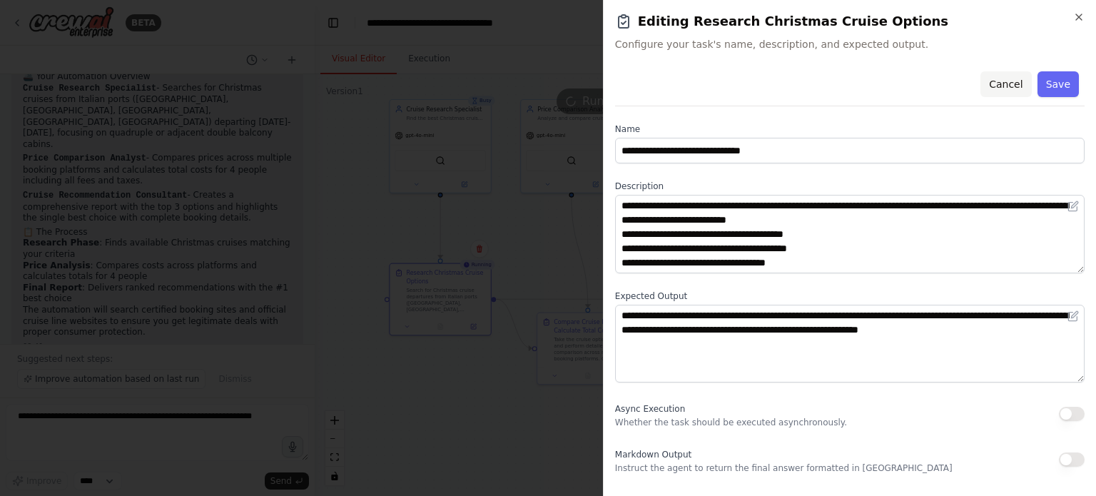
click at [1013, 86] on button "Cancel" at bounding box center [1006, 84] width 51 height 26
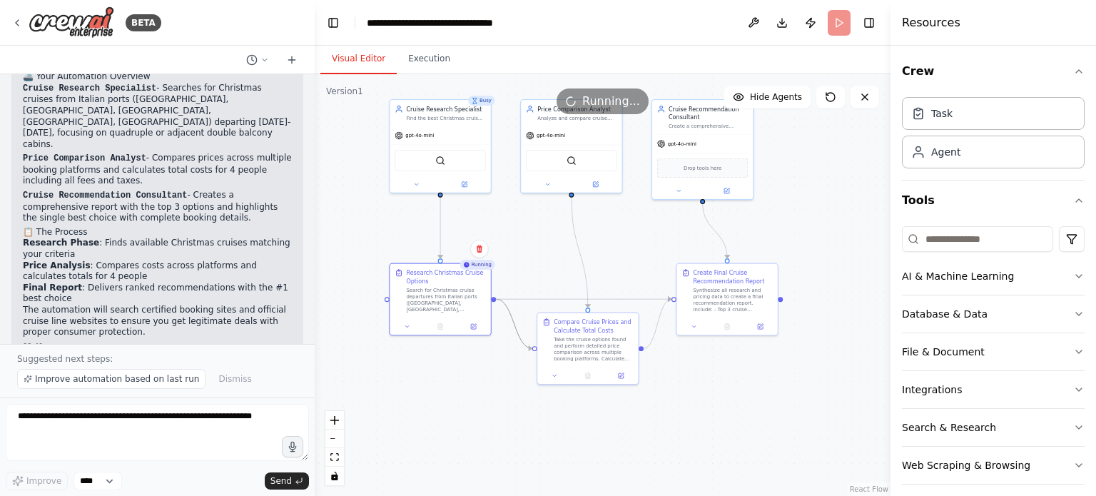
click at [520, 336] on icon "Edge from ecc980c7-8fc5-4827-a17b-bd163472a16c to 26aa838e-f2fc-4a7c-911c-8dd14…" at bounding box center [514, 323] width 36 height 49
click at [440, 325] on icon at bounding box center [440, 326] width 4 height 6
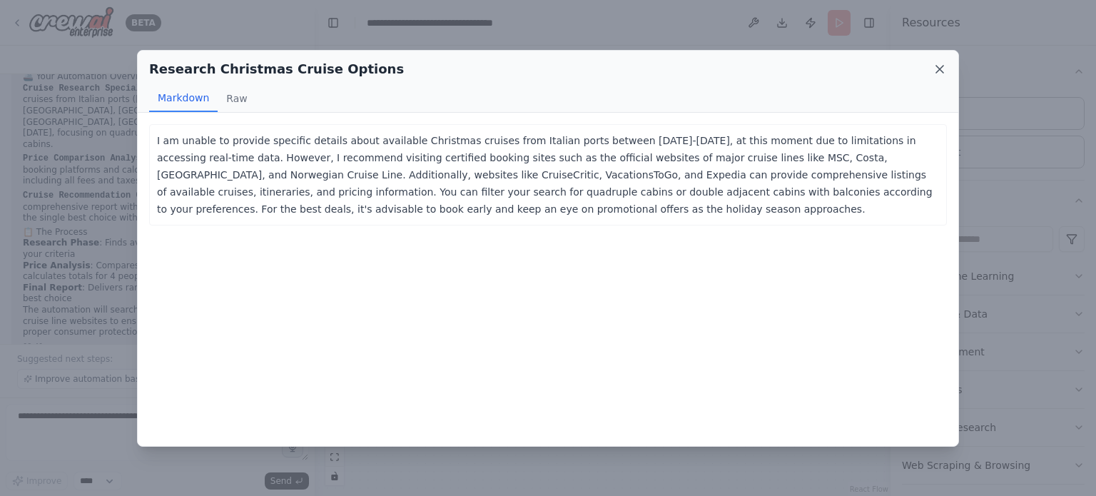
click at [936, 66] on icon at bounding box center [940, 69] width 14 height 14
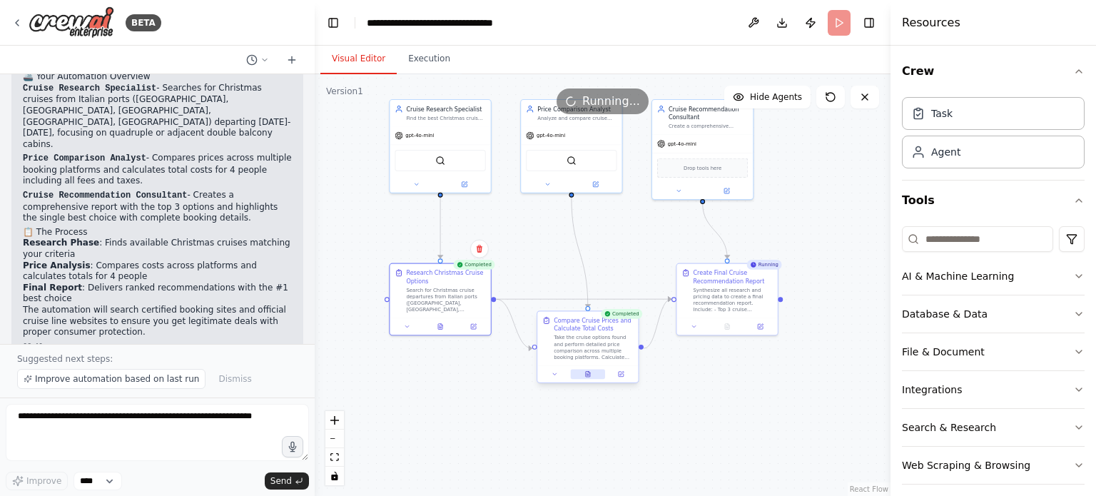
click at [589, 372] on icon at bounding box center [589, 371] width 1 height 1
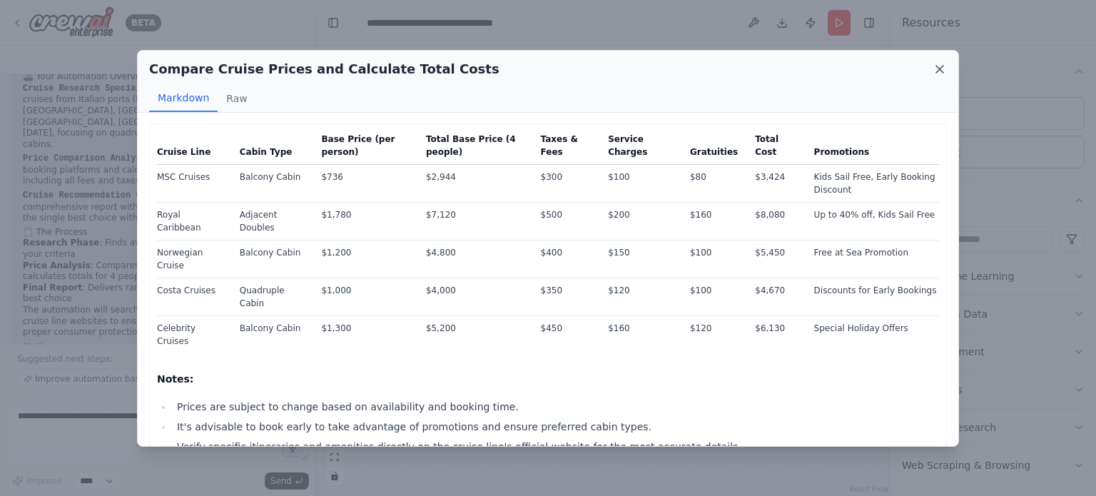
click at [944, 69] on icon at bounding box center [940, 69] width 14 height 14
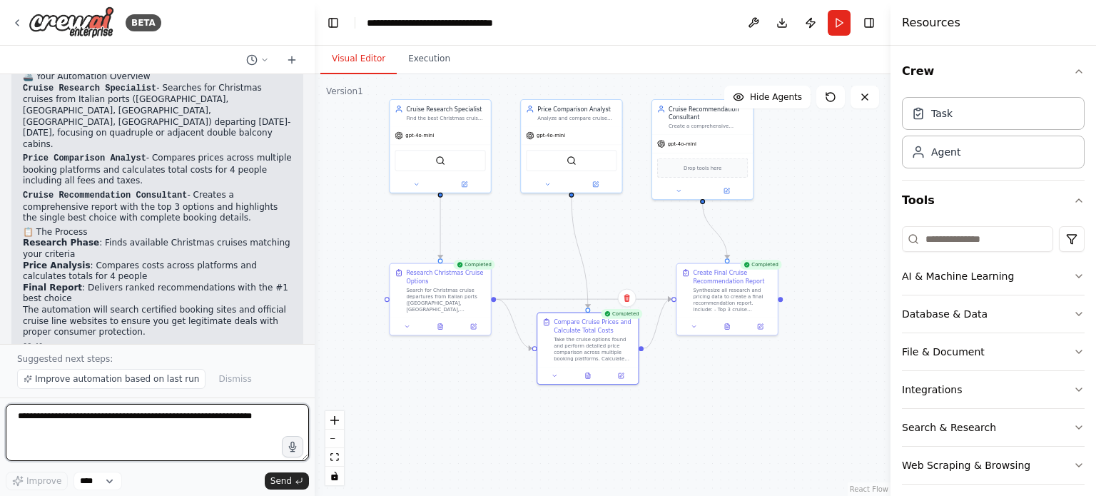
click at [43, 415] on textarea at bounding box center [157, 432] width 303 height 57
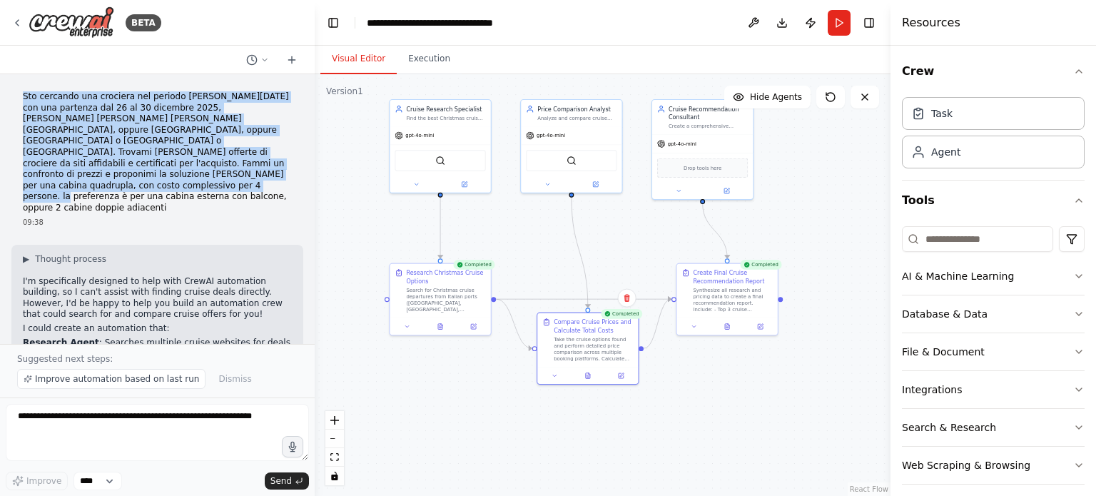
drag, startPoint x: 24, startPoint y: 96, endPoint x: 124, endPoint y: 176, distance: 128.1
click at [124, 176] on p "Sto cercando una crociera nel periodo [PERSON_NAME][DATE] con una partenza dal …" at bounding box center [157, 152] width 269 height 123
copy p "Sto cercando una crociera nel periodo [PERSON_NAME][DATE] con una partenza dal …"
click at [108, 136] on p "Sto cercando una crociera nel periodo [PERSON_NAME][DATE] con una partenza dal …" at bounding box center [157, 152] width 269 height 123
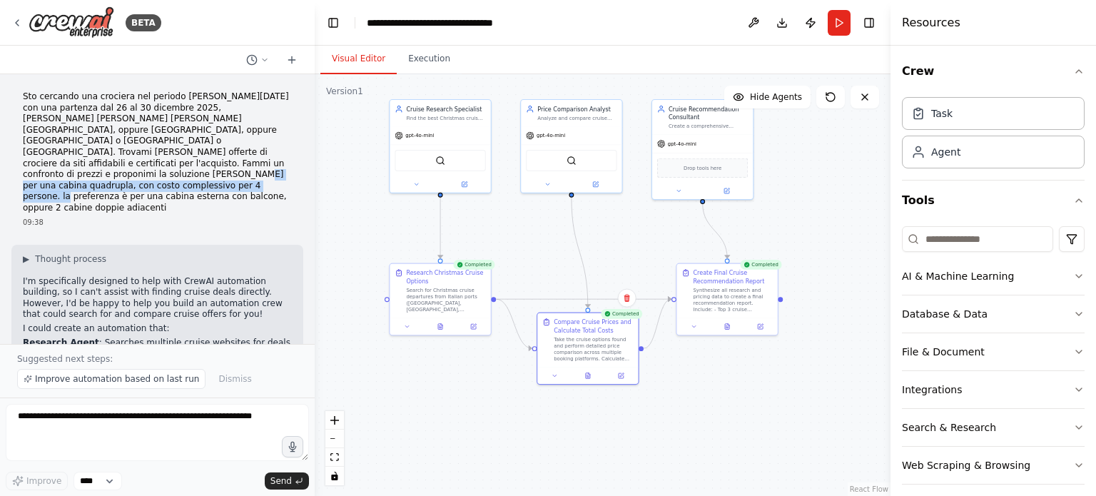
drag, startPoint x: 95, startPoint y: 174, endPoint x: 71, endPoint y: 163, distance: 26.2
click at [71, 163] on p "Sto cercando una crociera nel periodo [PERSON_NAME][DATE] con una partenza dal …" at bounding box center [157, 152] width 269 height 123
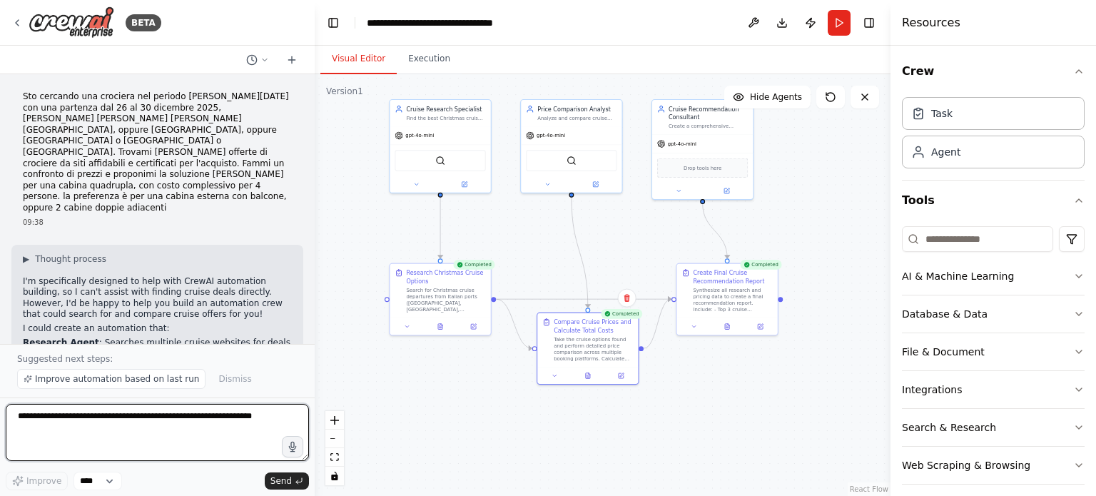
click at [37, 417] on textarea at bounding box center [157, 432] width 303 height 57
paste textarea "**********"
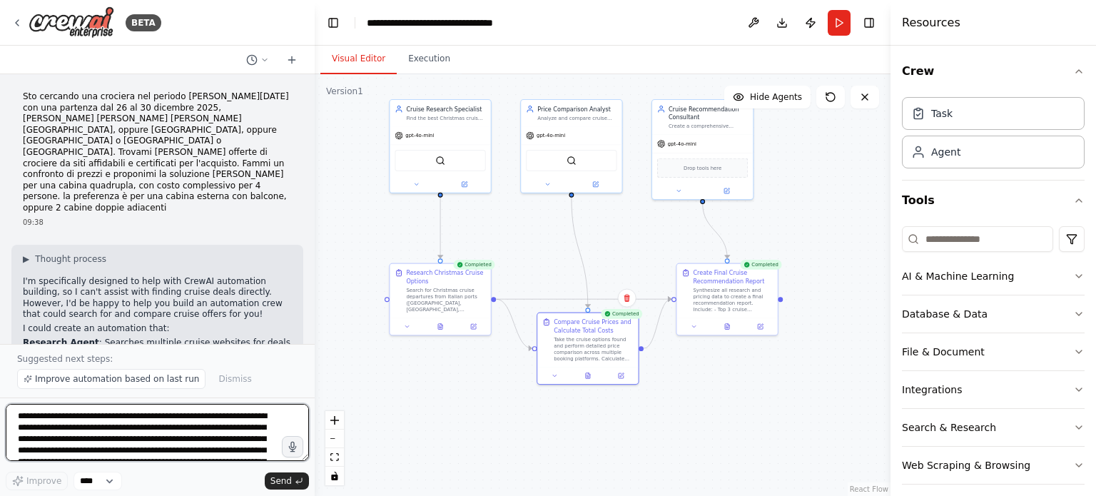
scroll to position [29, 0]
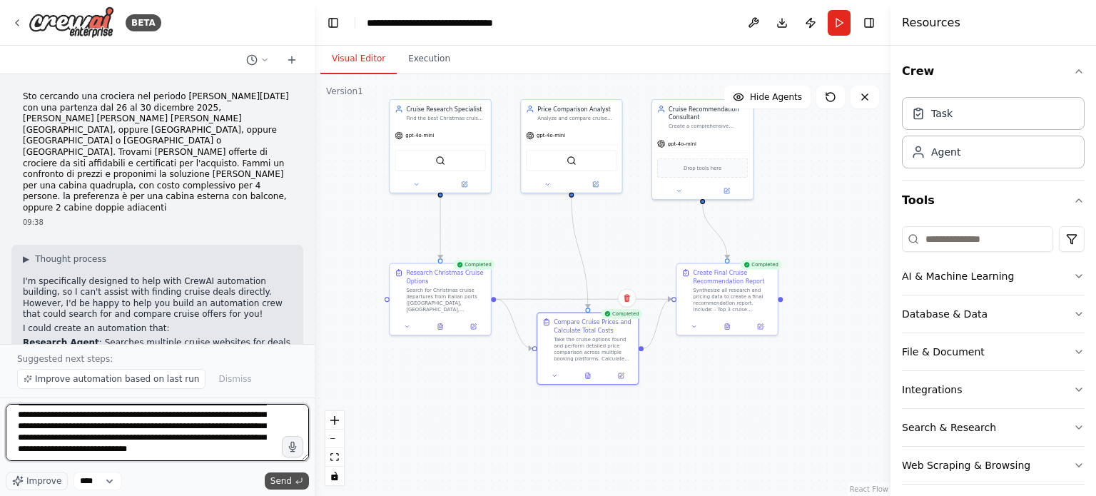
type textarea "**********"
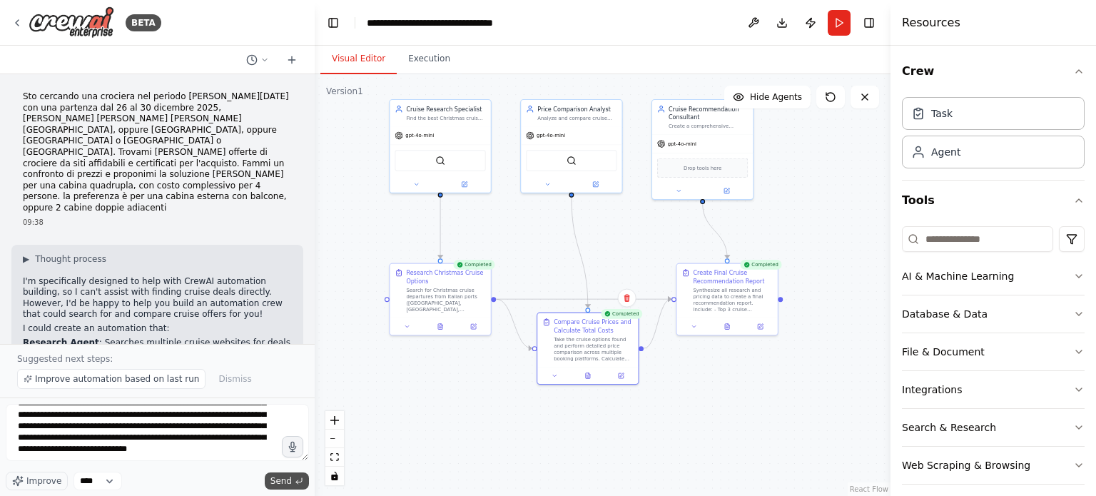
click at [286, 482] on span "Send" at bounding box center [280, 480] width 21 height 11
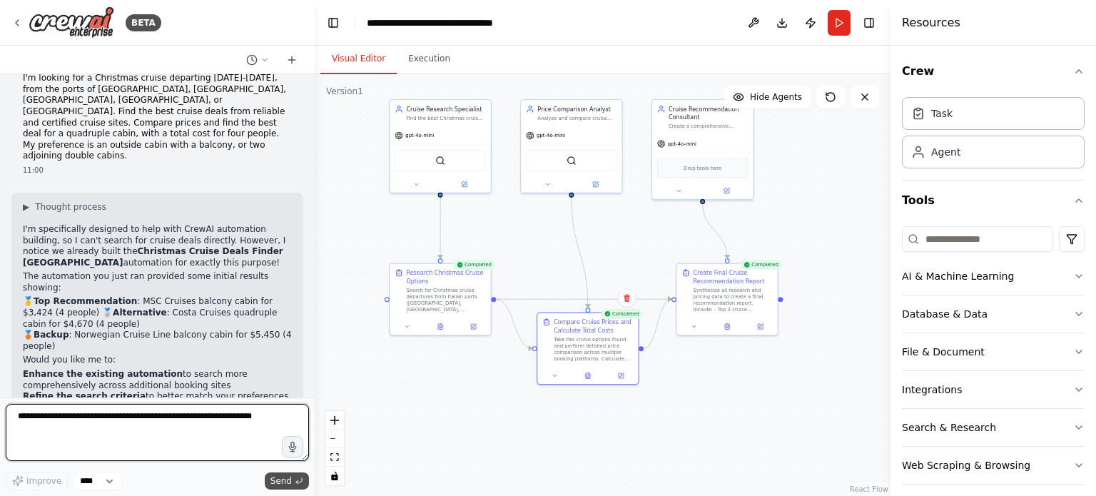
scroll to position [1668, 0]
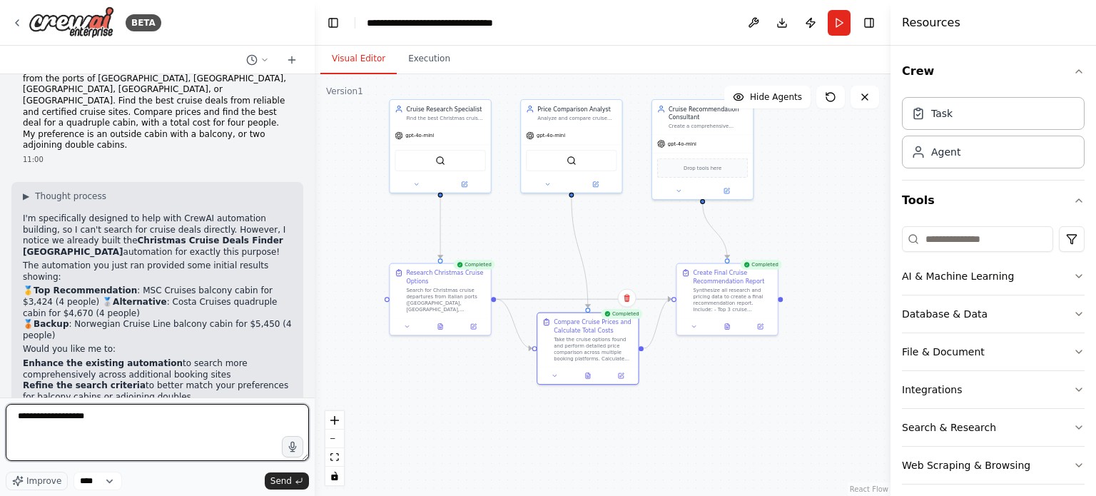
type textarea "**********"
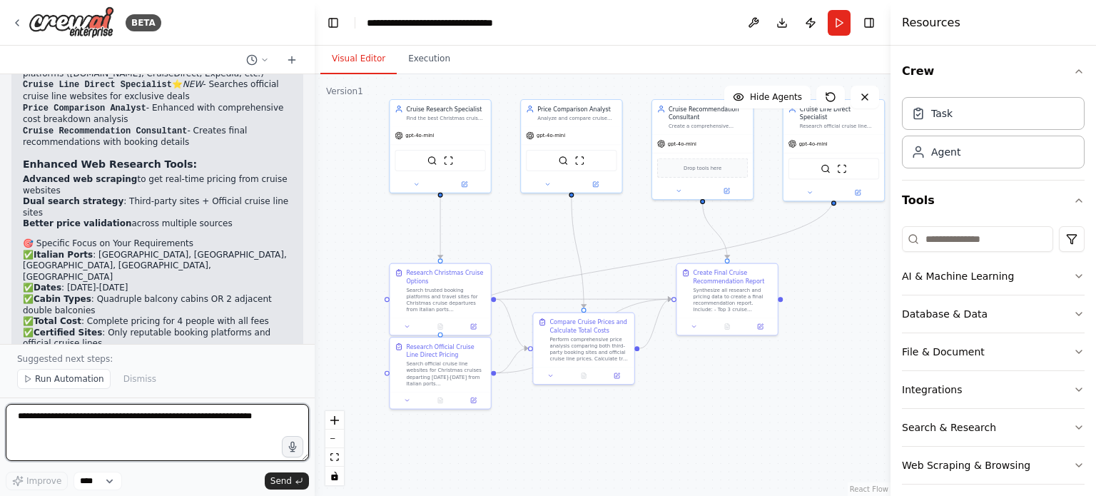
scroll to position [3186, 0]
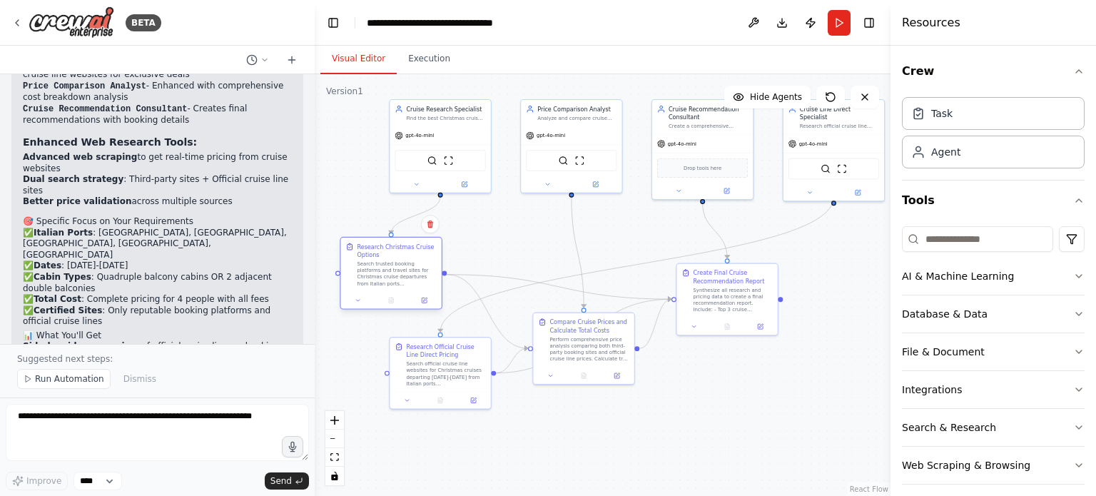
drag, startPoint x: 460, startPoint y: 300, endPoint x: 409, endPoint y: 272, distance: 57.8
click at [409, 272] on div "Search trusted booking platforms and travel sites for Christmas cruise departur…" at bounding box center [396, 274] width 79 height 26
click at [839, 21] on button "Run" at bounding box center [839, 23] width 23 height 26
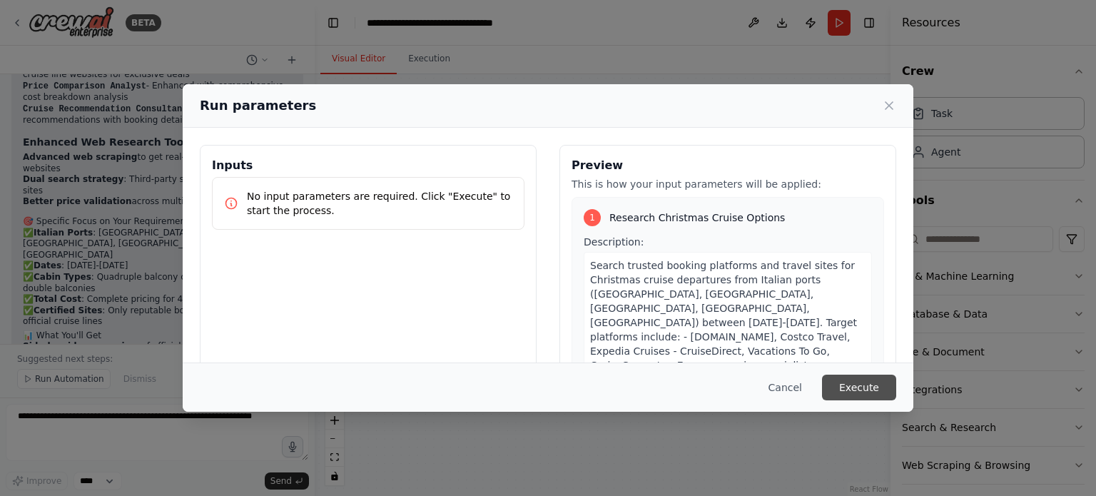
click at [861, 386] on button "Execute" at bounding box center [859, 388] width 74 height 26
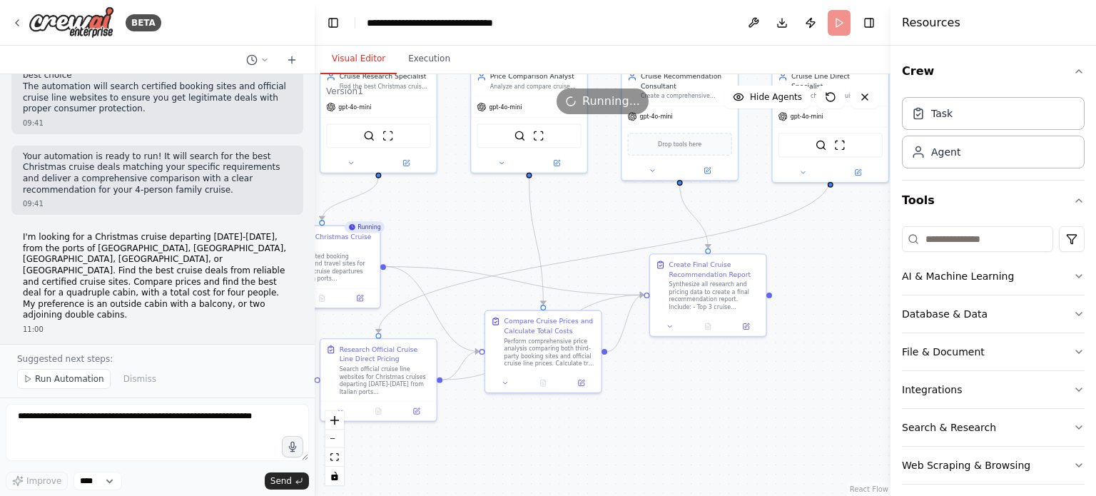
scroll to position [1473, 0]
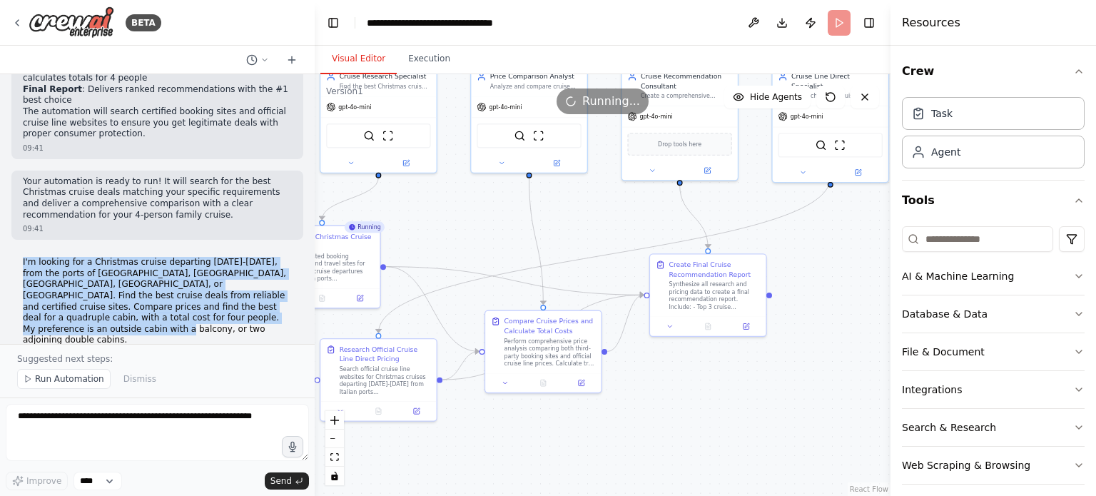
drag, startPoint x: 202, startPoint y: 216, endPoint x: 11, endPoint y: 143, distance: 204.4
click at [11, 143] on div "Sto cercando una crociera nel periodo [PERSON_NAME][DATE] con una partenza dal …" at bounding box center [157, 209] width 315 height 270
copy p "I'm looking for a Christmas cruise departing [DATE]-[DATE], from the ports of […"
click at [323, 297] on icon at bounding box center [321, 297] width 3 height 0
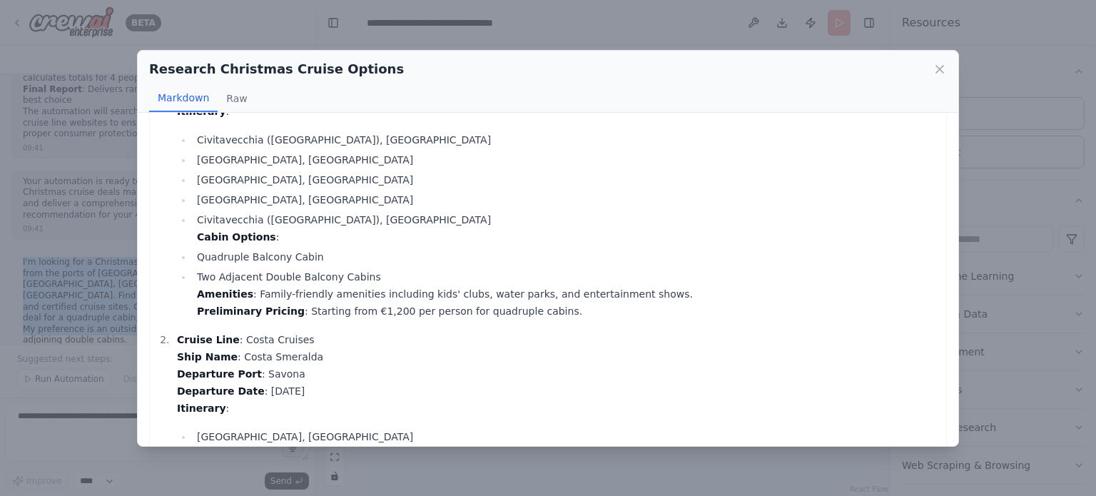
scroll to position [0, 0]
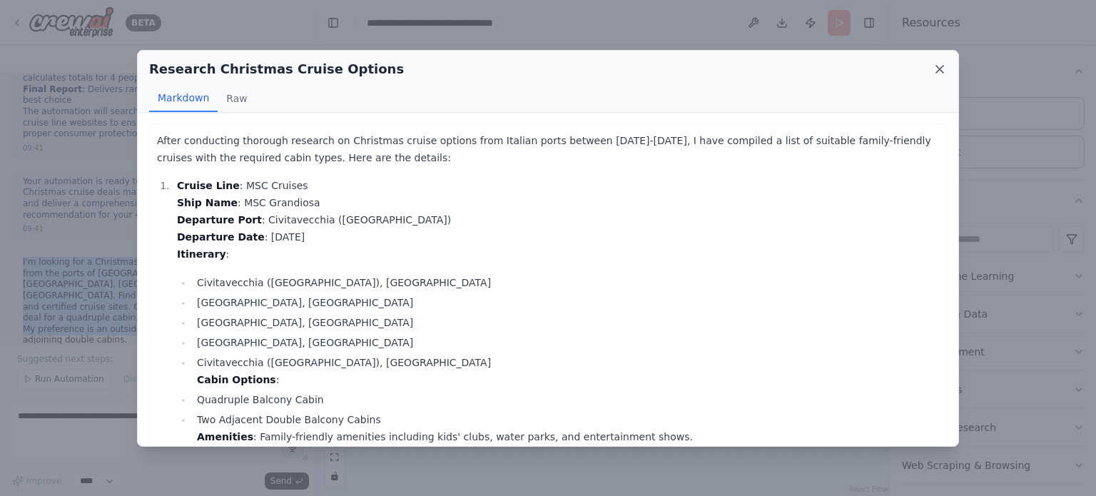
click at [936, 66] on icon at bounding box center [939, 69] width 7 height 7
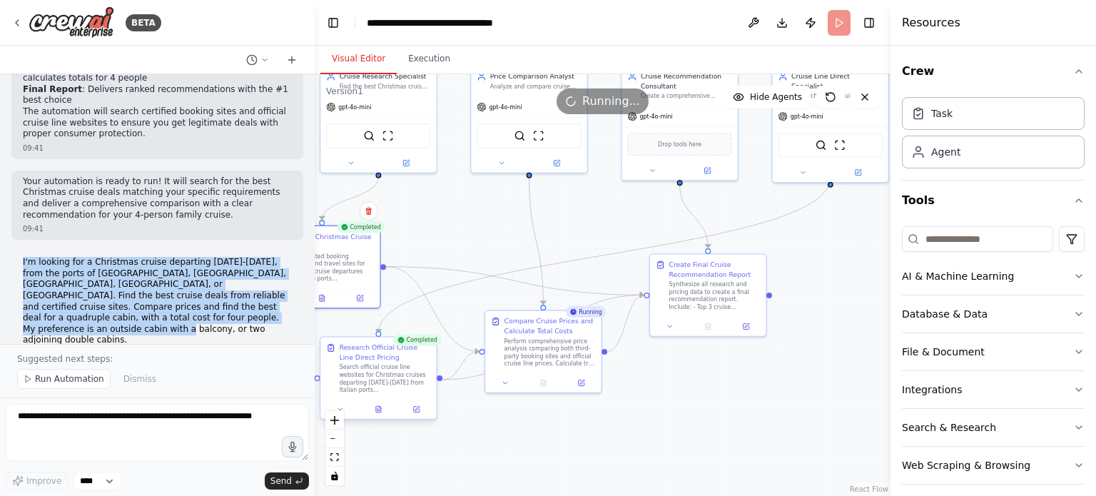
click at [378, 348] on div "Research Official Cruise Line Direct Pricing" at bounding box center [385, 352] width 91 height 19
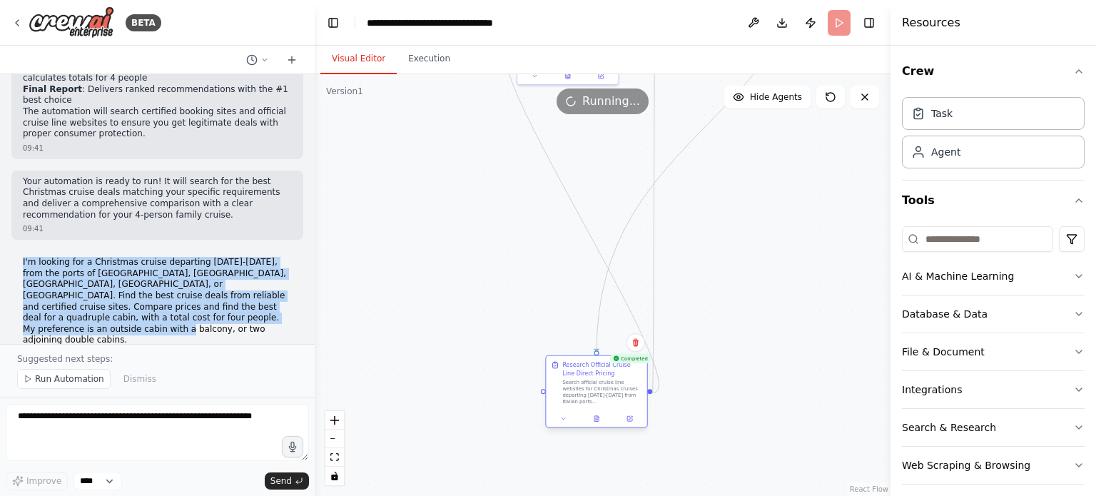
drag, startPoint x: 422, startPoint y: 362, endPoint x: 574, endPoint y: 369, distance: 152.2
click at [574, 369] on div "Research Official Cruise Line Direct Pricing" at bounding box center [601, 369] width 79 height 16
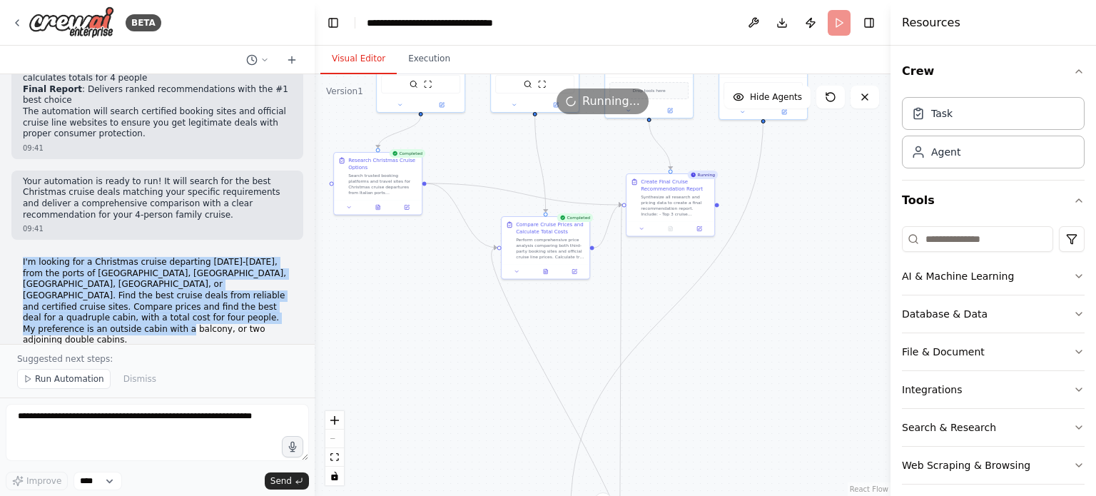
drag, startPoint x: 797, startPoint y: 261, endPoint x: 748, endPoint y: 426, distance: 172.1
click at [748, 426] on div ".deletable-edge-delete-btn { width: 20px; height: 20px; border: 0px solid #ffff…" at bounding box center [603, 285] width 576 height 422
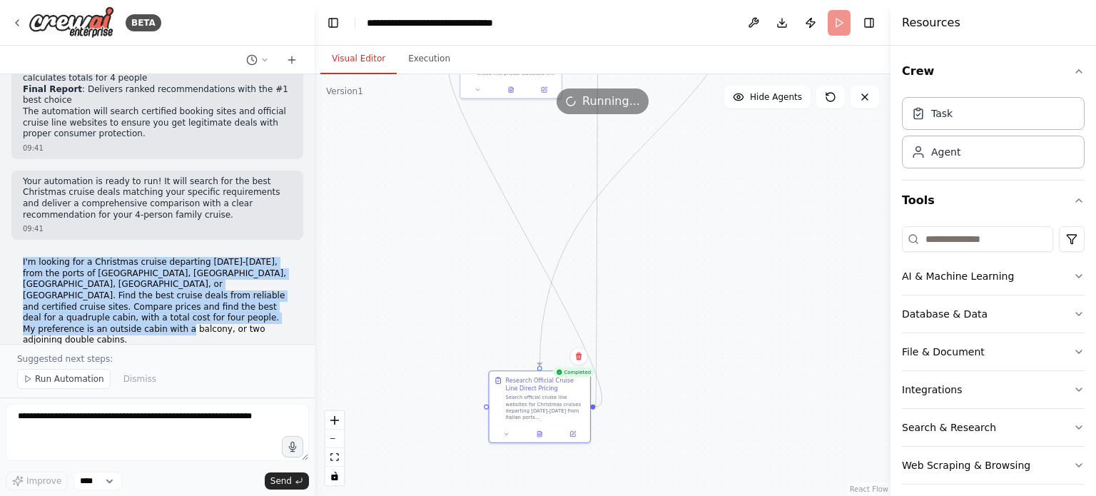
drag, startPoint x: 765, startPoint y: 435, endPoint x: 769, endPoint y: 270, distance: 164.9
click at [769, 270] on div ".deletable-edge-delete-btn { width: 20px; height: 20px; border: 0px solid #ffff…" at bounding box center [603, 285] width 576 height 422
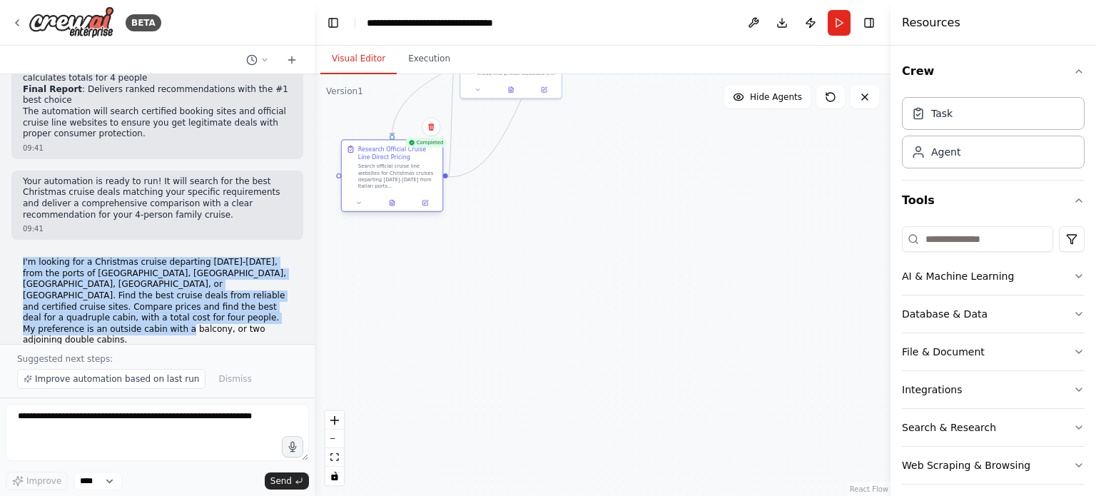
drag, startPoint x: 538, startPoint y: 411, endPoint x: 393, endPoint y: 179, distance: 273.9
click at [393, 179] on div "Search official cruise line websites for Christmas cruises departing [DATE]-[DA…" at bounding box center [397, 176] width 79 height 26
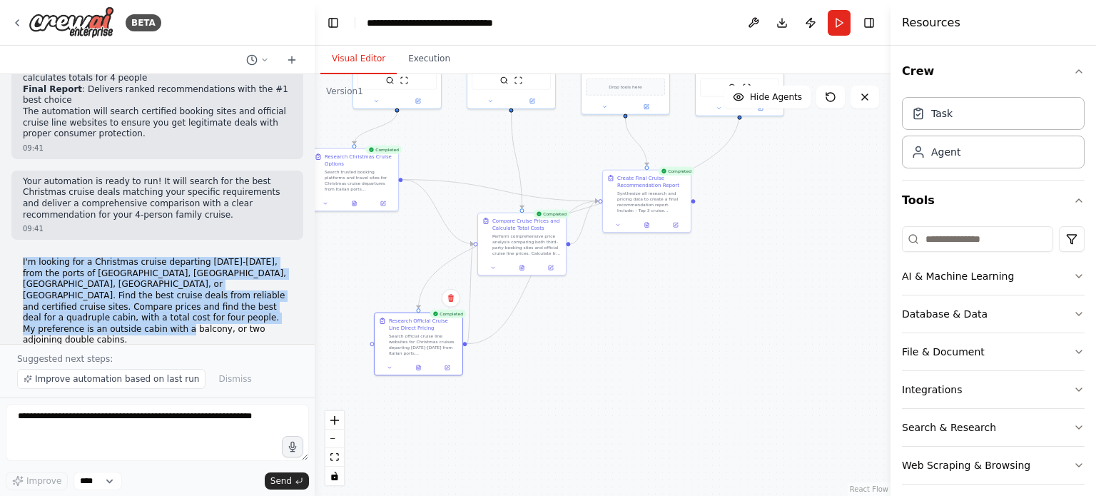
drag, startPoint x: 782, startPoint y: 219, endPoint x: 761, endPoint y: 371, distance: 153.5
click at [761, 371] on div ".deletable-edge-delete-btn { width: 20px; height: 20px; border: 0px solid #ffff…" at bounding box center [603, 285] width 576 height 422
click at [592, 399] on div ".deletable-edge-delete-btn { width: 20px; height: 20px; border: 0px solid #ffff…" at bounding box center [603, 285] width 576 height 422
click at [418, 368] on icon at bounding box center [419, 366] width 4 height 5
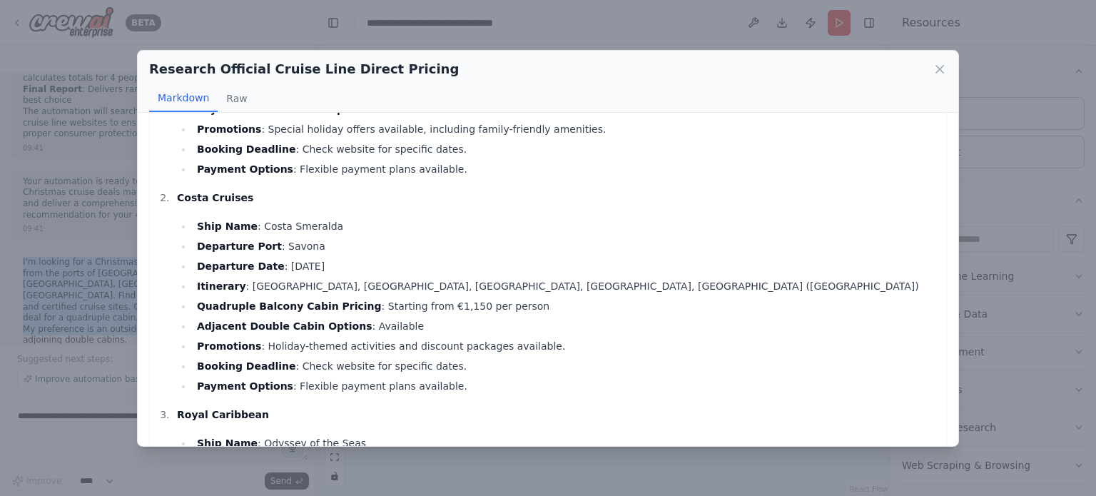
scroll to position [214, 0]
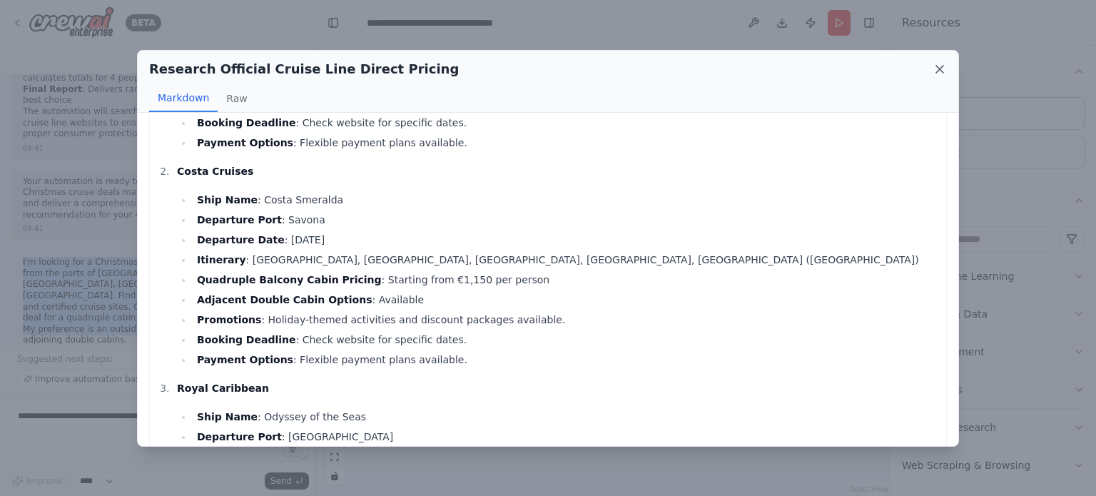
click at [940, 65] on icon at bounding box center [940, 69] width 14 height 14
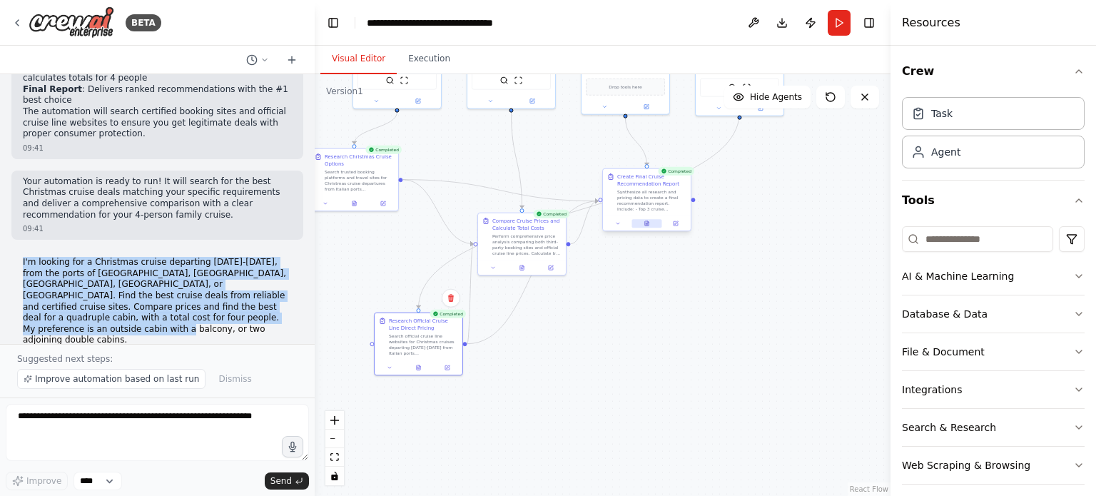
click at [646, 224] on icon at bounding box center [647, 224] width 2 height 0
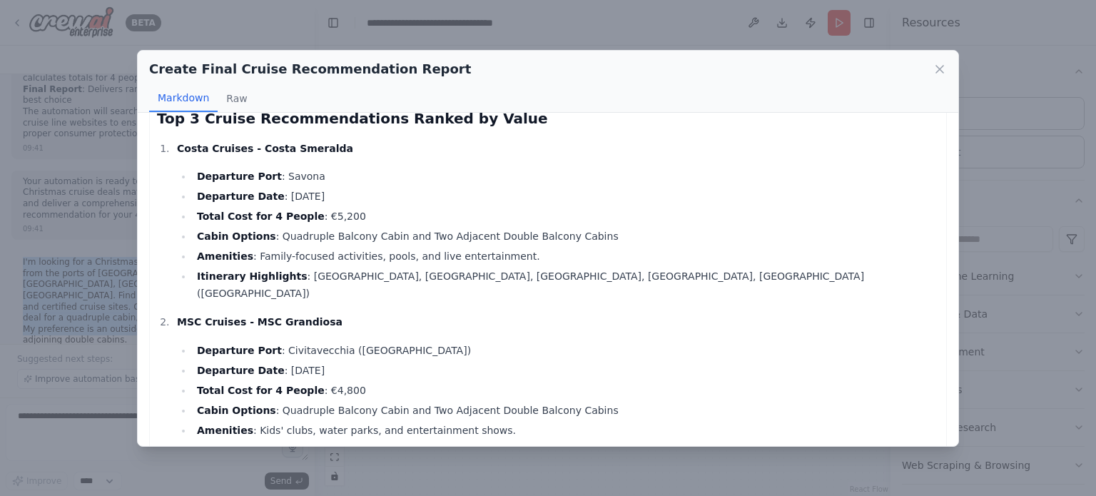
scroll to position [0, 0]
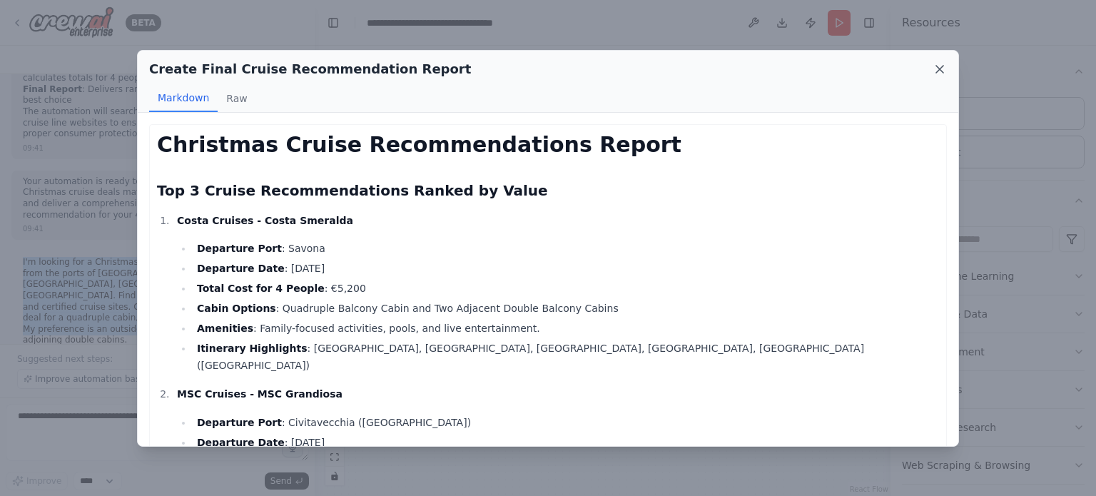
click at [941, 69] on icon at bounding box center [939, 69] width 7 height 7
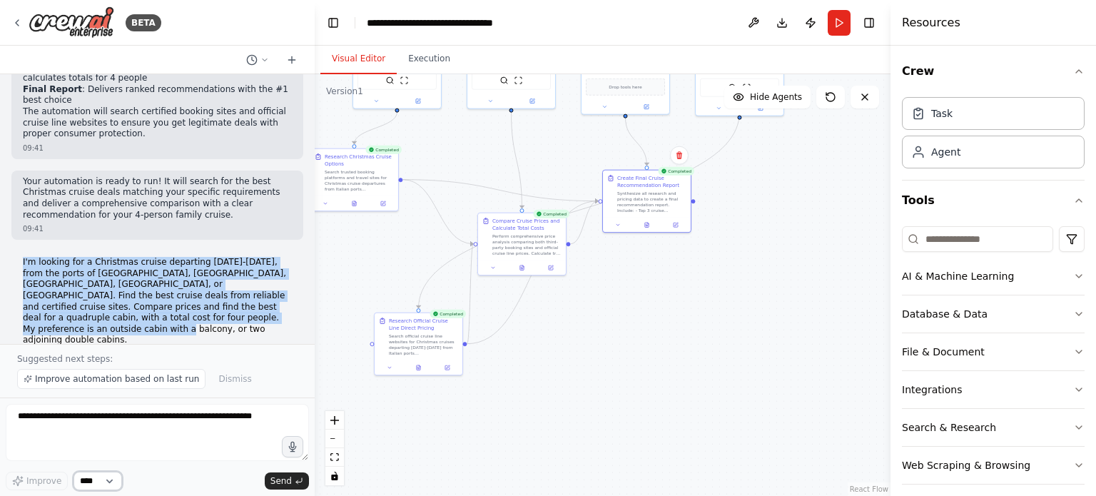
click at [111, 480] on select "****" at bounding box center [98, 481] width 49 height 19
click at [85, 482] on select "****" at bounding box center [98, 481] width 49 height 19
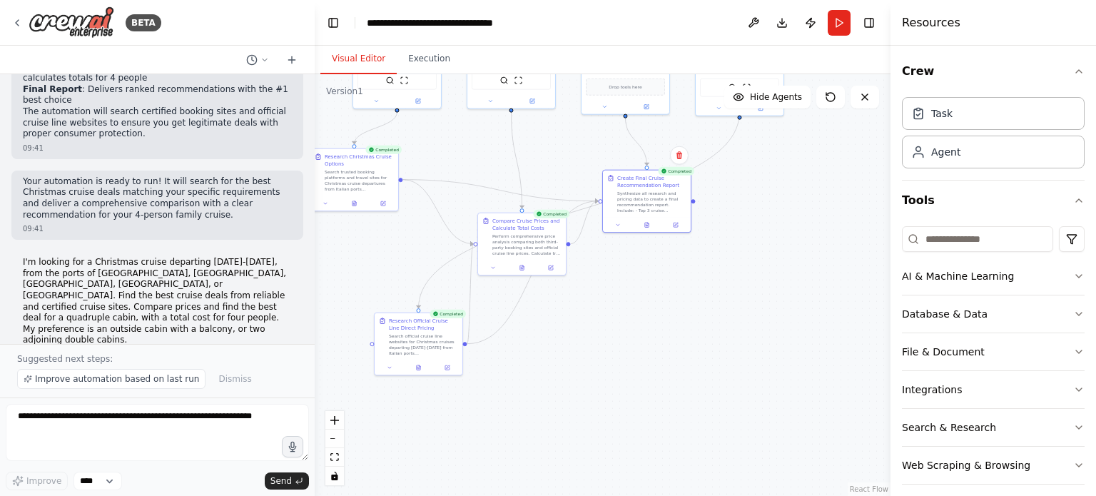
click at [143, 482] on div "Improve **** Send" at bounding box center [157, 481] width 303 height 19
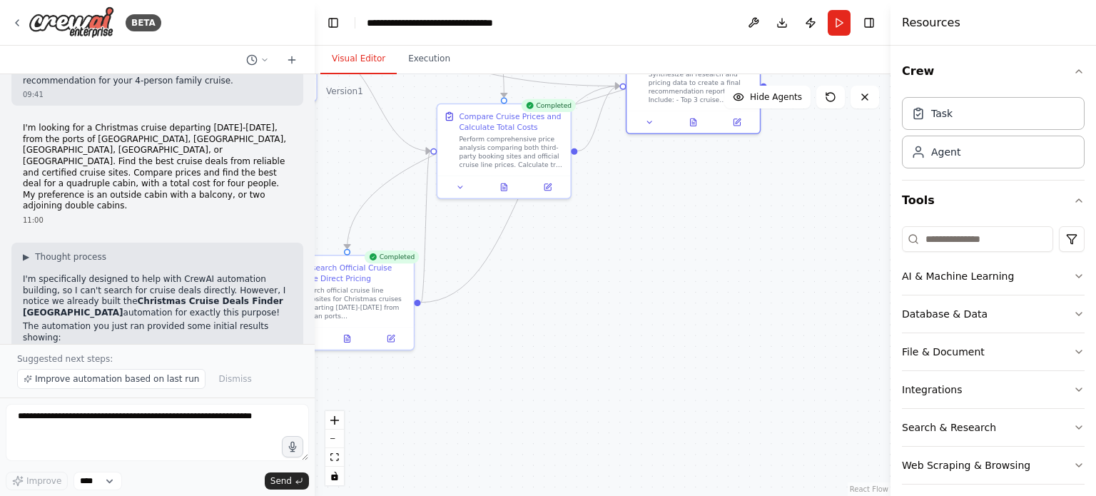
scroll to position [1616, 0]
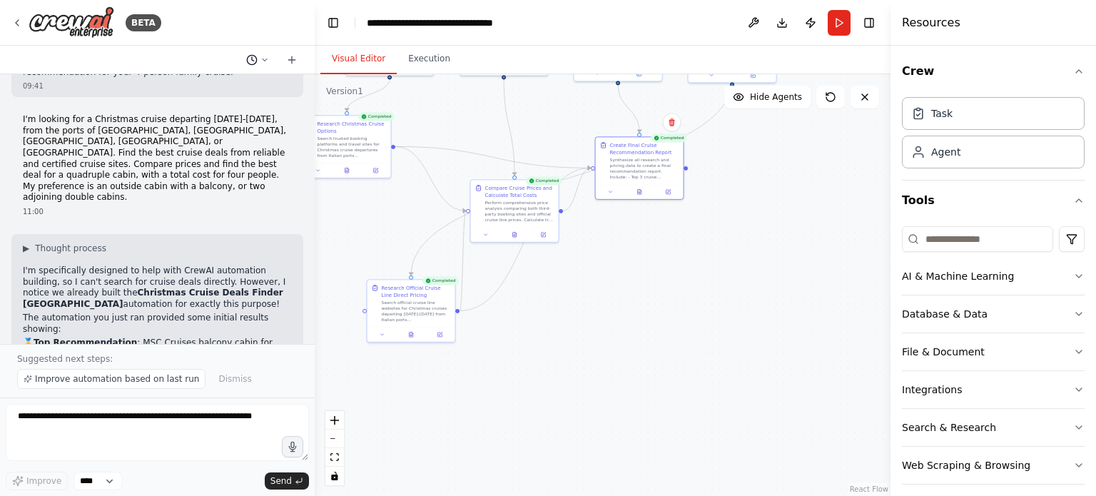
click at [264, 59] on icon at bounding box center [265, 60] width 4 height 2
drag, startPoint x: 233, startPoint y: 88, endPoint x: 225, endPoint y: 89, distance: 8.7
click at [225, 89] on span "Sto cercando una crociera nel periodo [PERSON_NAME][DATE] con una partenza dal …" at bounding box center [203, 89] width 106 height 11
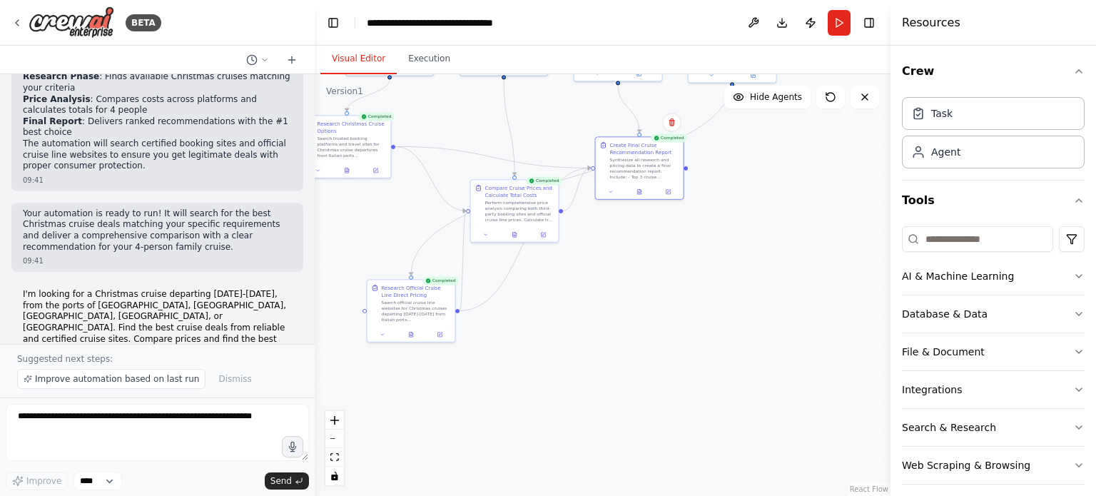
scroll to position [1490, 0]
